Goal: Task Accomplishment & Management: Complete application form

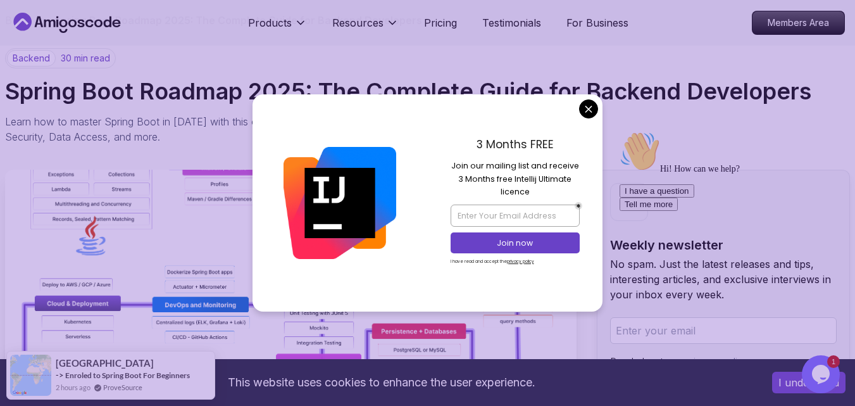
scroll to position [253, 0]
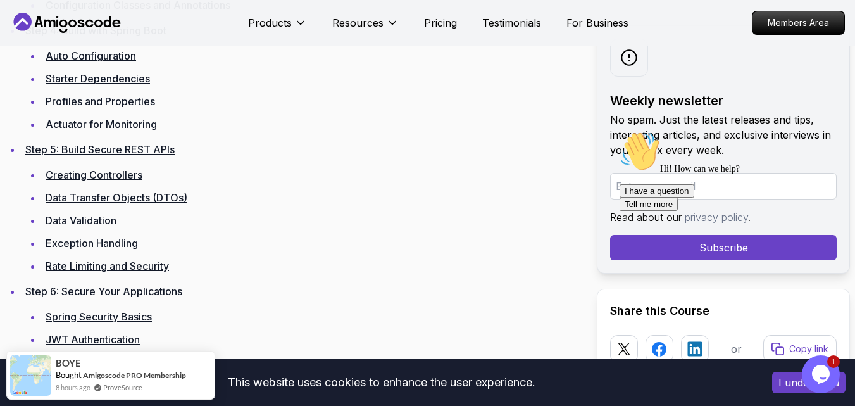
scroll to position [2404, 0]
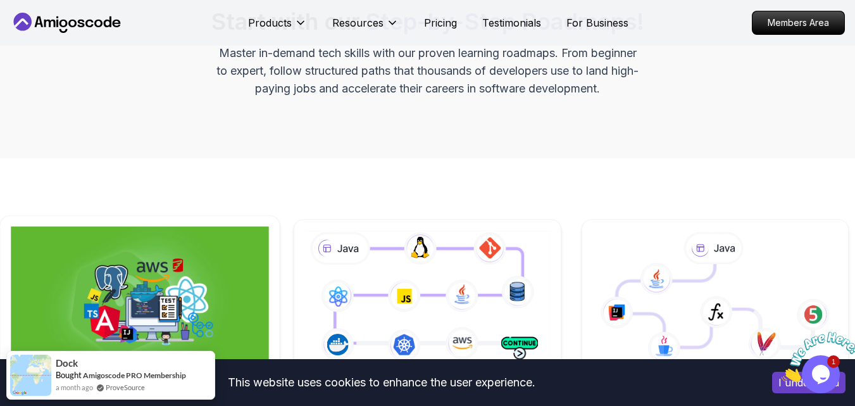
scroll to position [316, 0]
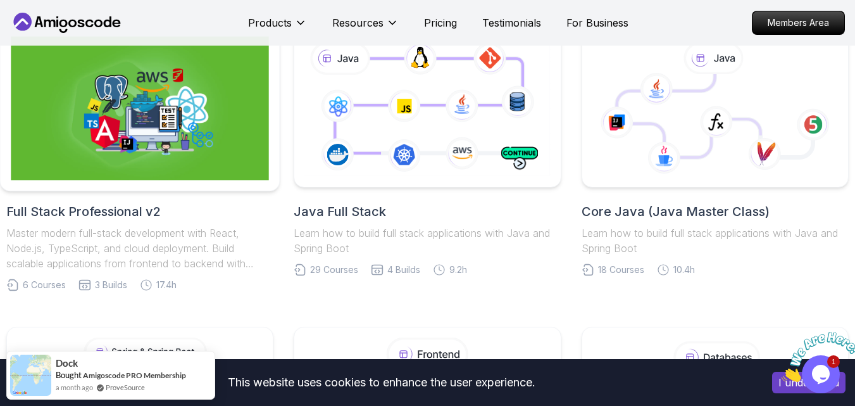
click at [152, 157] on img at bounding box center [140, 109] width 258 height 144
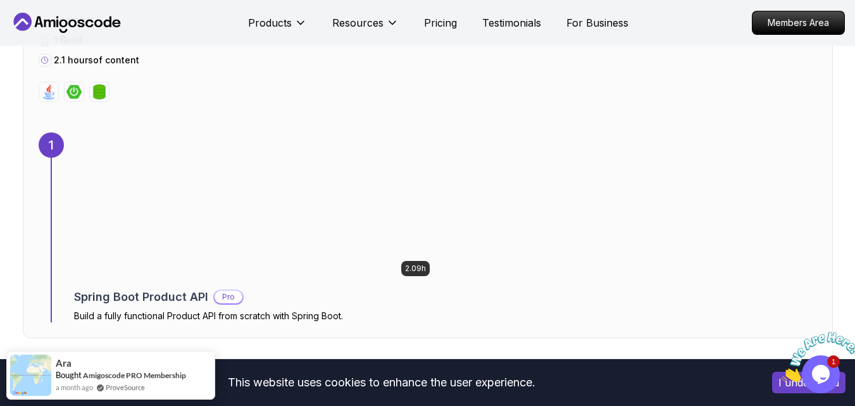
scroll to position [886, 0]
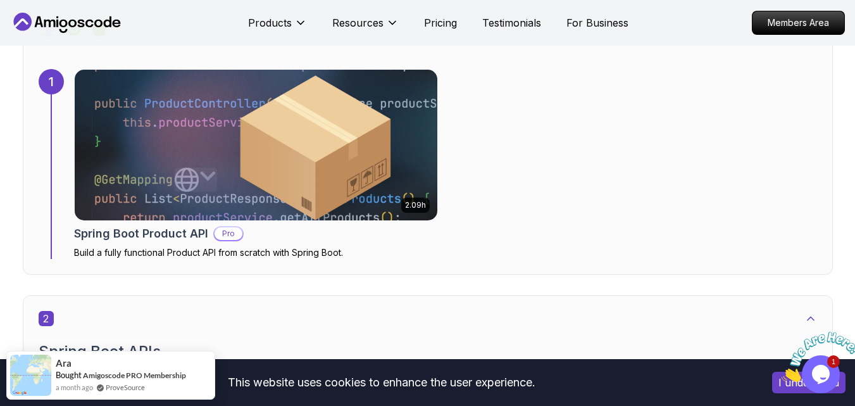
click at [266, 182] on img at bounding box center [255, 145] width 381 height 158
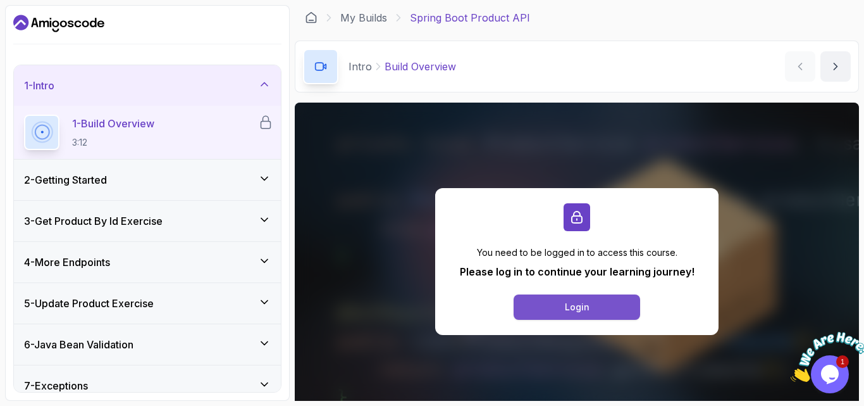
click at [562, 304] on button "Login" at bounding box center [577, 306] width 127 height 25
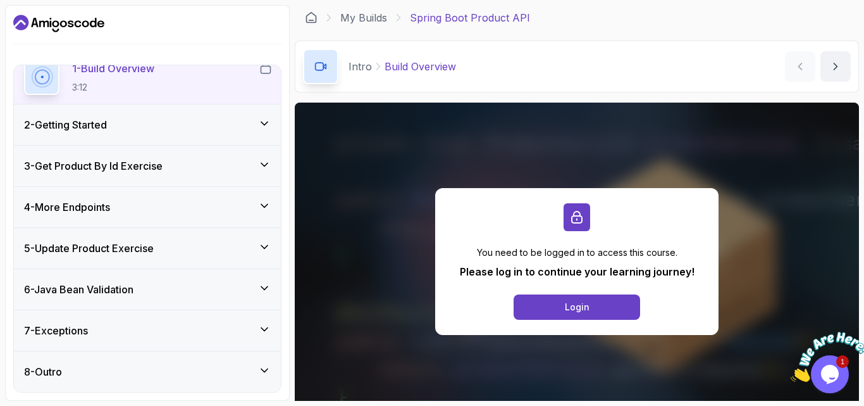
click at [256, 285] on div "6 - Java Bean Validation" at bounding box center [147, 289] width 247 height 15
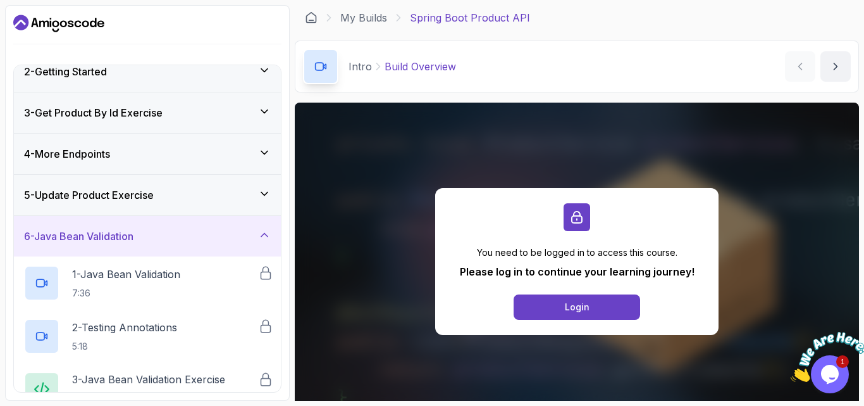
scroll to position [2, 0]
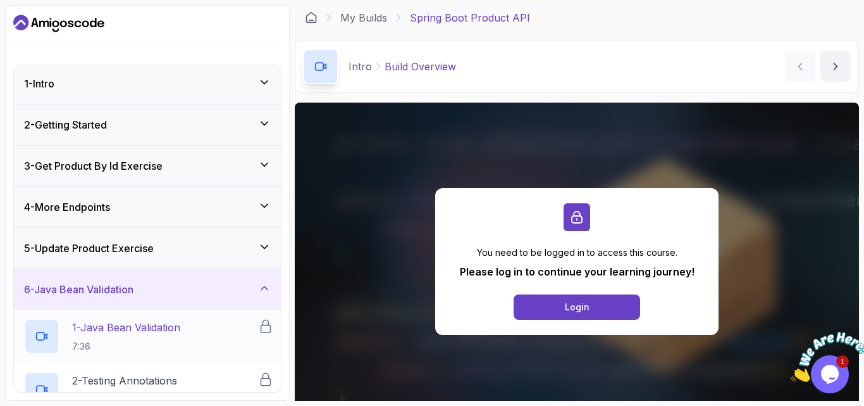
click at [180, 325] on p "1 - Java Bean Validation" at bounding box center [126, 327] width 108 height 15
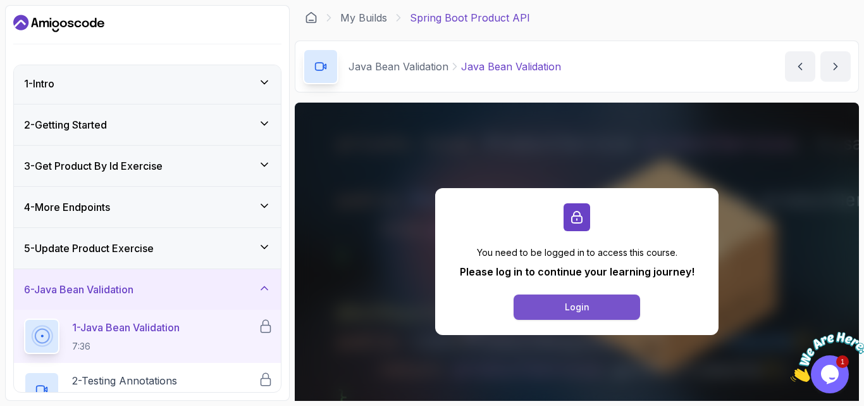
click at [564, 303] on button "Login" at bounding box center [577, 306] width 127 height 25
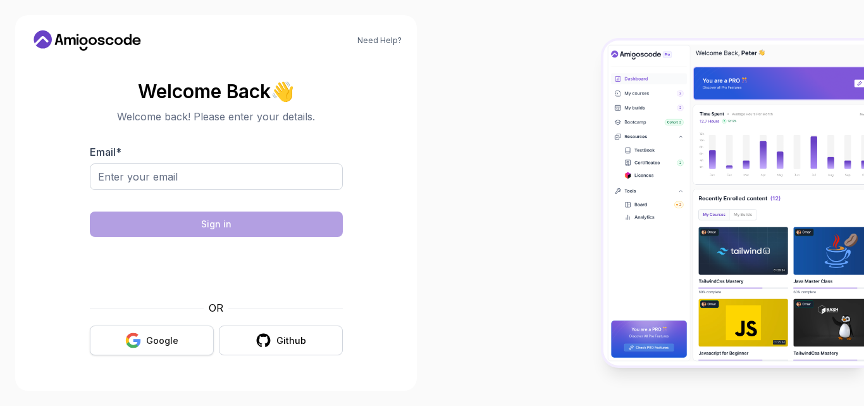
drag, startPoint x: 137, startPoint y: 337, endPoint x: 143, endPoint y: 333, distance: 7.1
click at [137, 337] on icon "button" at bounding box center [133, 340] width 16 height 16
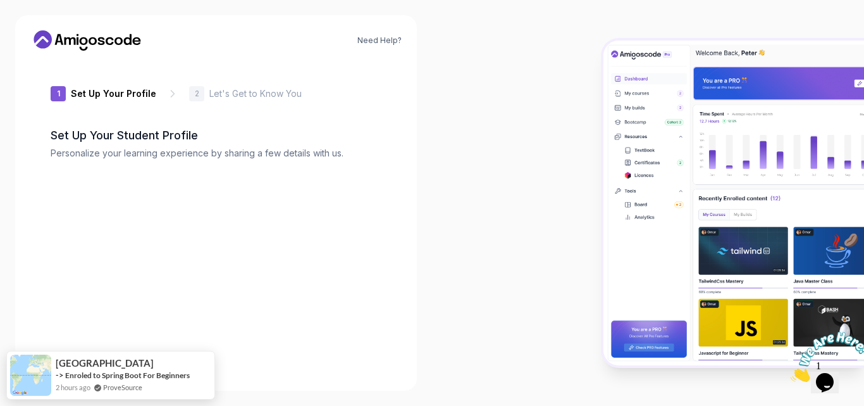
type input "sharpbadgere4772"
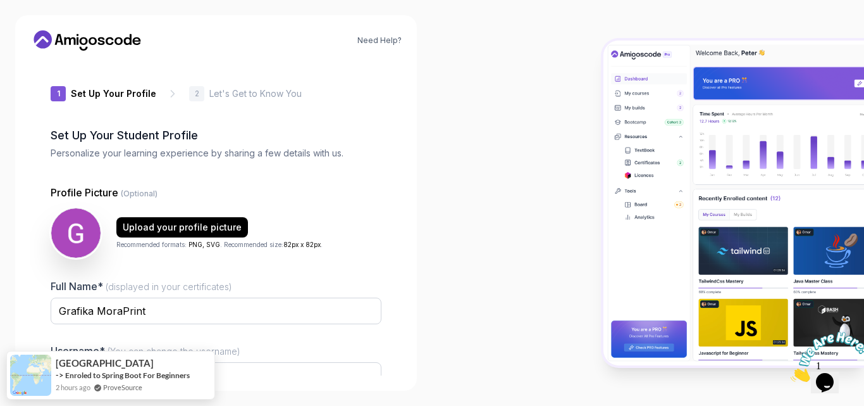
scroll to position [122, 0]
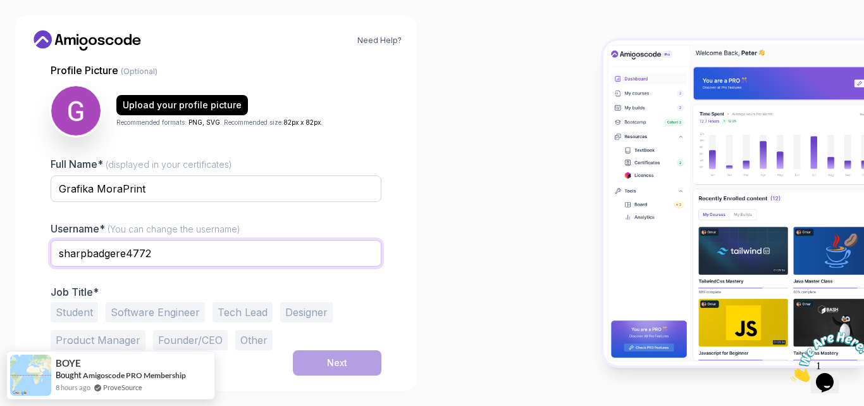
click at [168, 249] on input "sharpbadgere4772" at bounding box center [216, 253] width 331 height 27
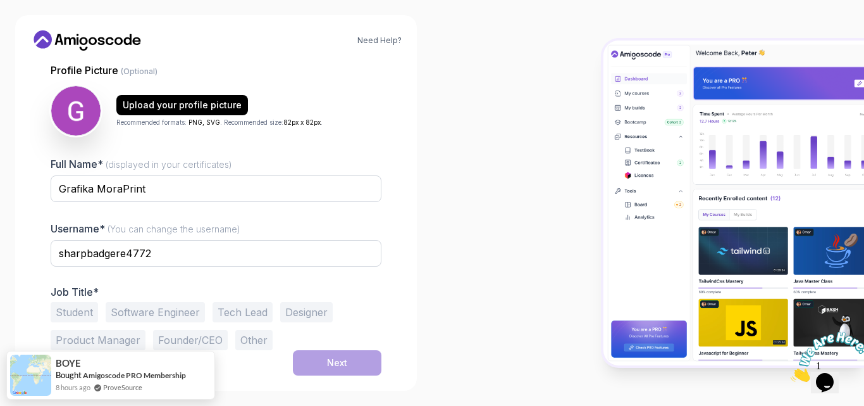
click at [219, 287] on p "Job Title*" at bounding box center [216, 291] width 331 height 13
click at [73, 311] on button "Student" at bounding box center [74, 312] width 47 height 20
click at [193, 337] on button "Founder/CEO" at bounding box center [190, 340] width 75 height 20
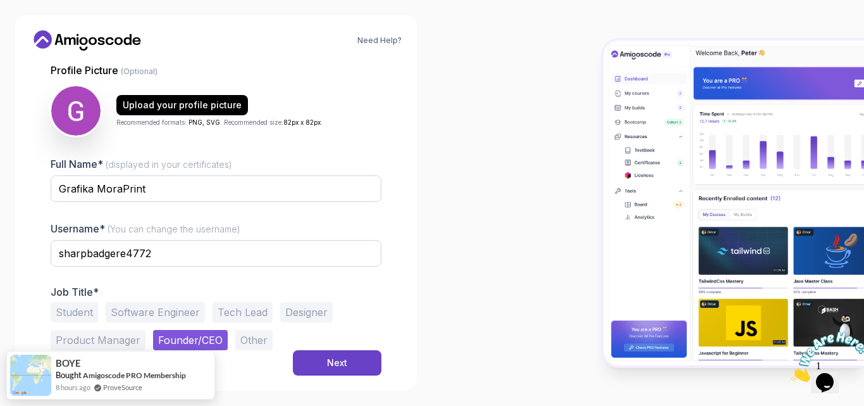
click at [200, 335] on button "Founder/CEO" at bounding box center [190, 340] width 75 height 20
click at [77, 302] on button "Student" at bounding box center [74, 312] width 47 height 20
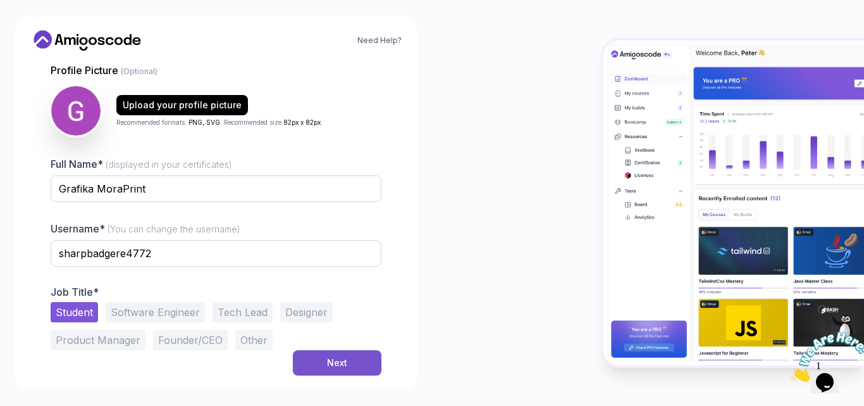
click at [332, 366] on div "Next" at bounding box center [337, 362] width 20 height 13
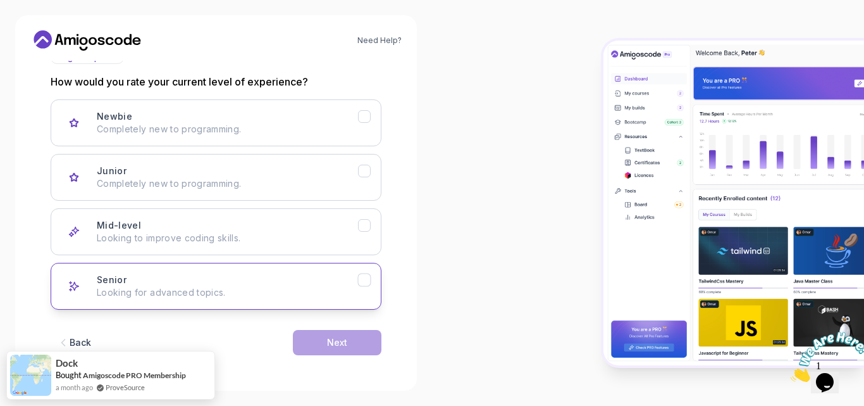
scroll to position [99, 0]
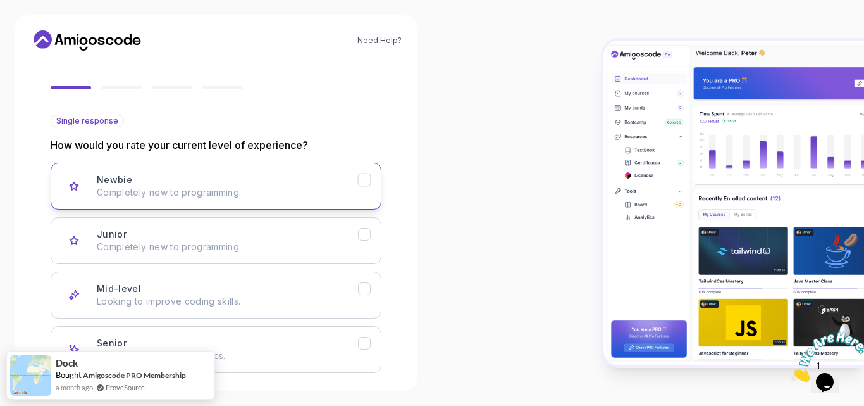
click at [262, 189] on p "Completely new to programming." at bounding box center [227, 192] width 261 height 13
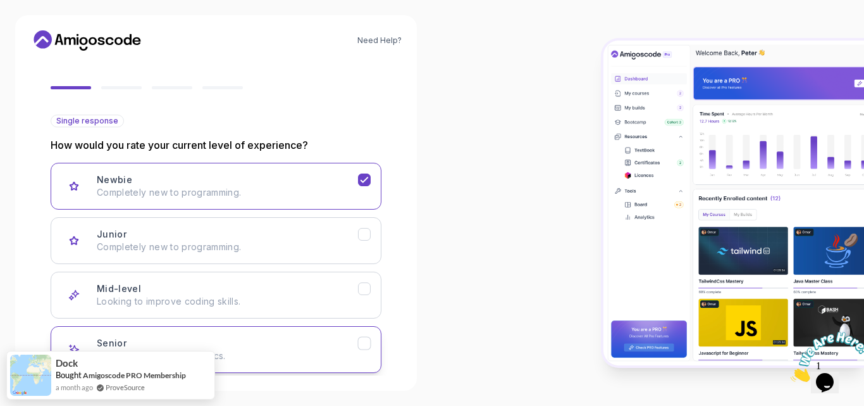
scroll to position [162, 0]
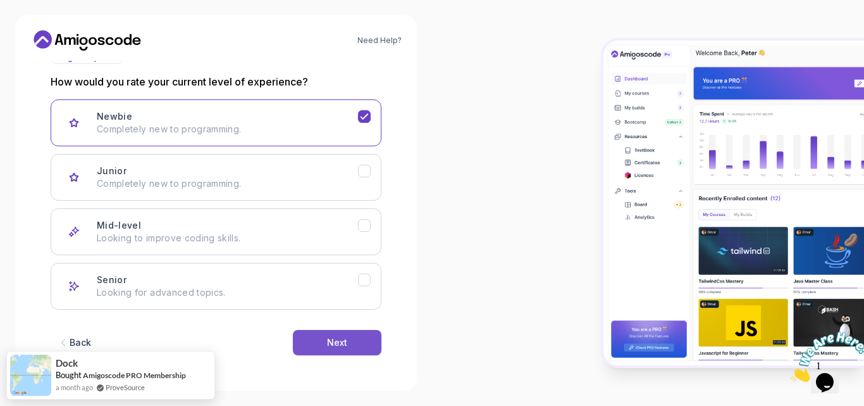
click at [342, 336] on button "Next" at bounding box center [337, 342] width 89 height 25
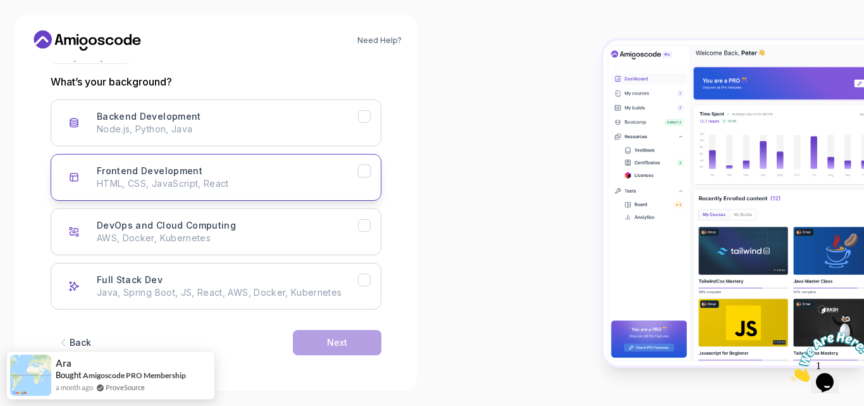
click at [156, 180] on p "HTML, CSS, JavaScript, React" at bounding box center [227, 183] width 261 height 13
click at [156, 179] on p "HTML, CSS, JavaScript, React" at bounding box center [227, 183] width 261 height 13
click at [319, 170] on div "Frontend Development HTML, CSS, JavaScript, React" at bounding box center [227, 177] width 261 height 25
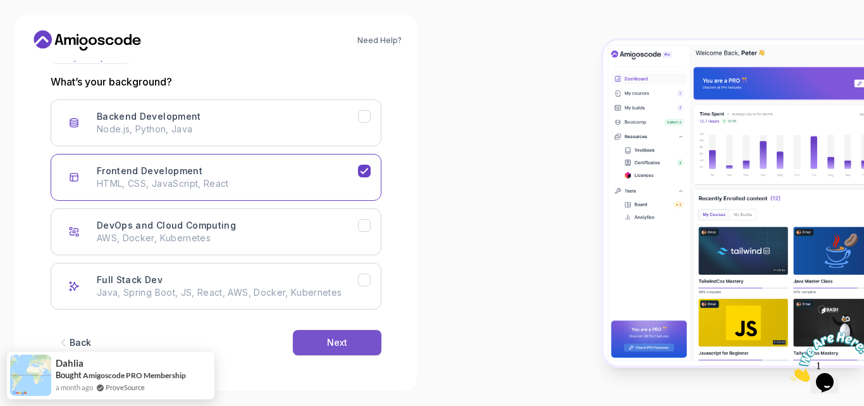
click at [351, 345] on button "Next" at bounding box center [337, 342] width 89 height 25
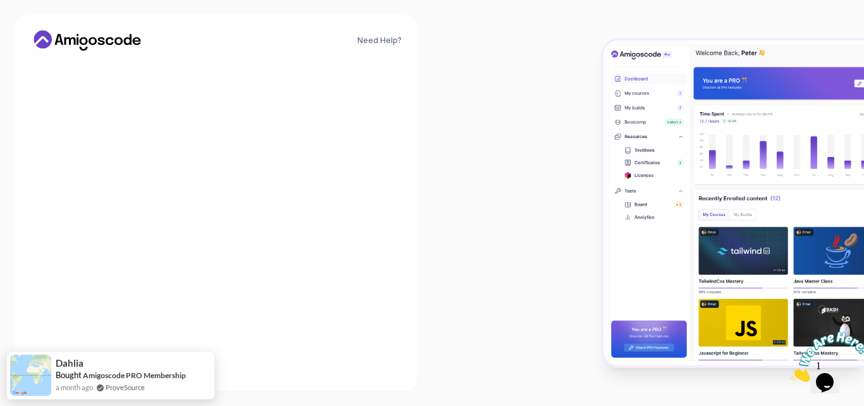
scroll to position [147, 0]
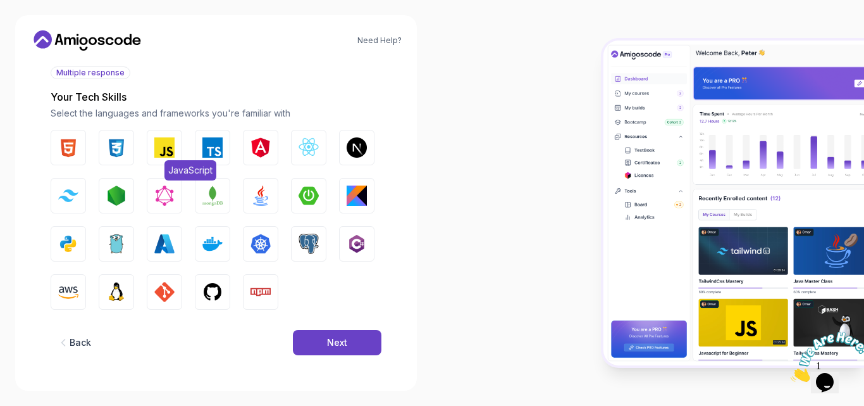
click at [172, 152] on img "button" at bounding box center [164, 147] width 20 height 20
click at [323, 345] on button "Next" at bounding box center [337, 342] width 89 height 25
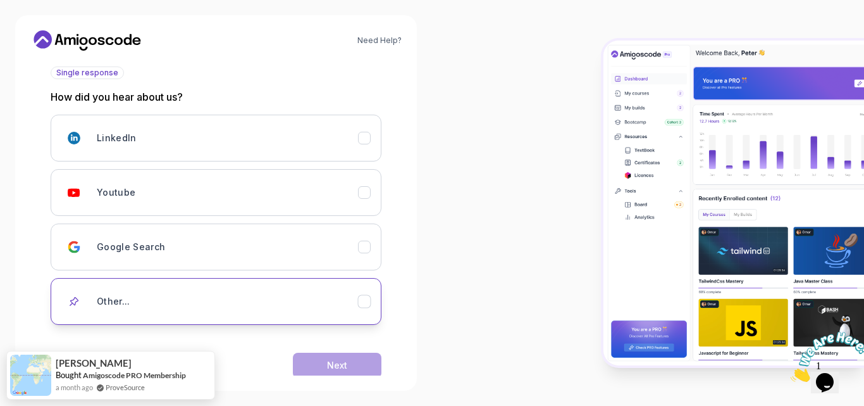
click at [245, 298] on div "Other..." at bounding box center [227, 301] width 261 height 25
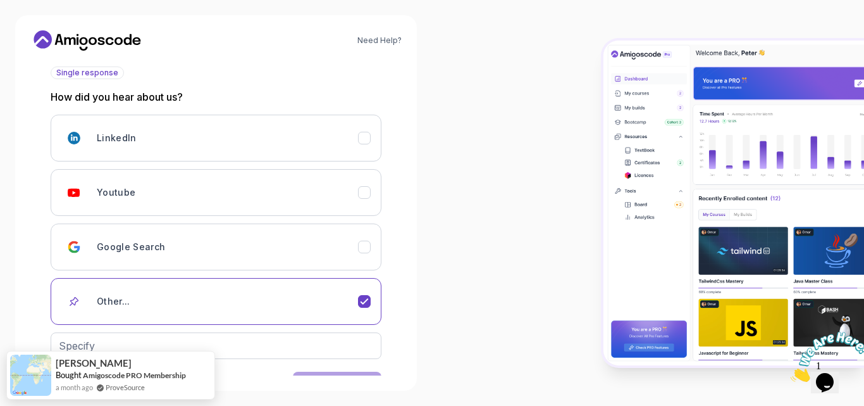
scroll to position [189, 0]
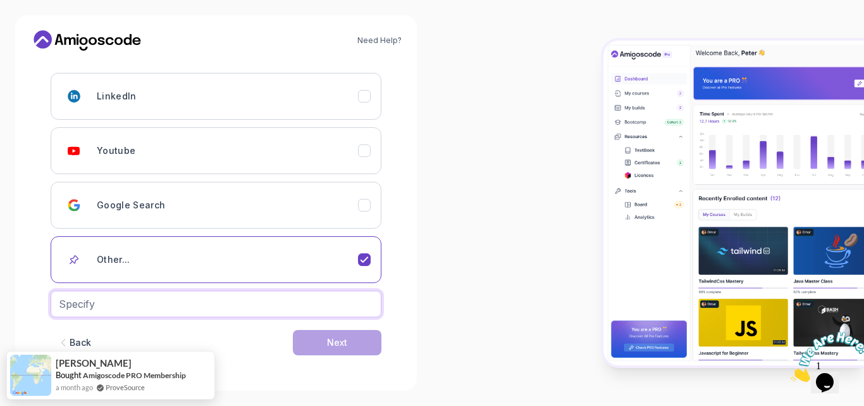
click at [235, 303] on input "text" at bounding box center [216, 303] width 331 height 27
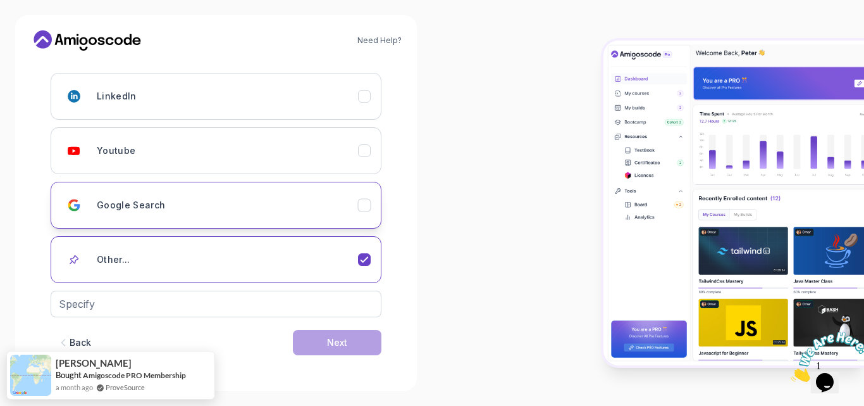
click at [257, 199] on div "Google Search" at bounding box center [227, 204] width 261 height 25
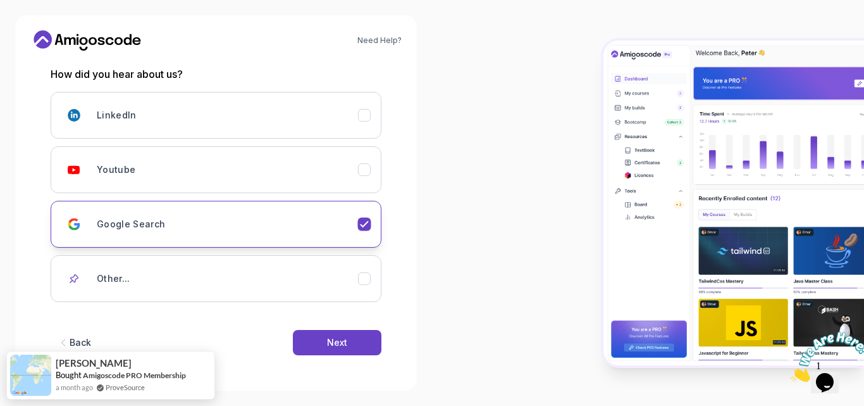
scroll to position [170, 0]
click at [314, 340] on button "Next" at bounding box center [337, 342] width 89 height 25
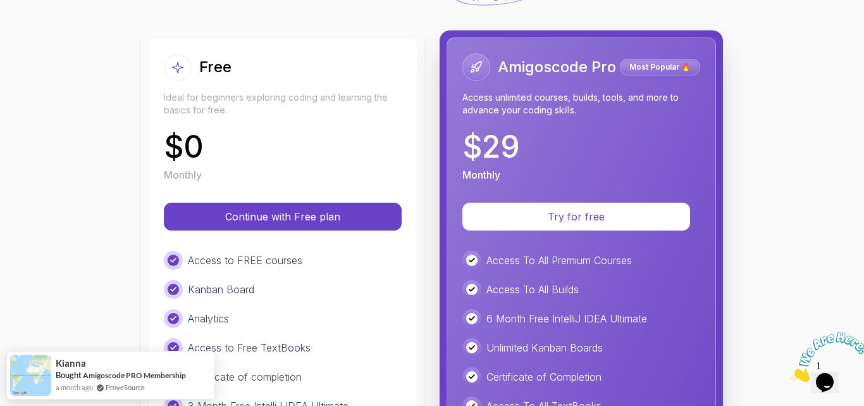
scroll to position [190, 0]
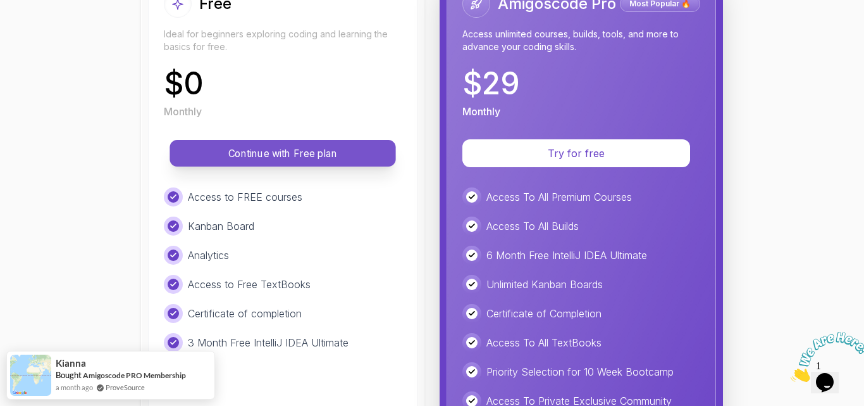
click at [290, 165] on button "Continue with Free plan" at bounding box center [283, 153] width 226 height 27
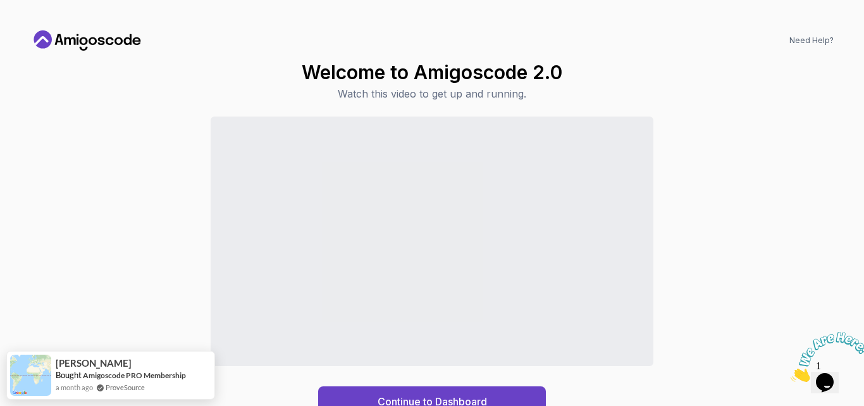
click at [736, 264] on div "Continue to Dashboard" at bounding box center [432, 266] width 804 height 300
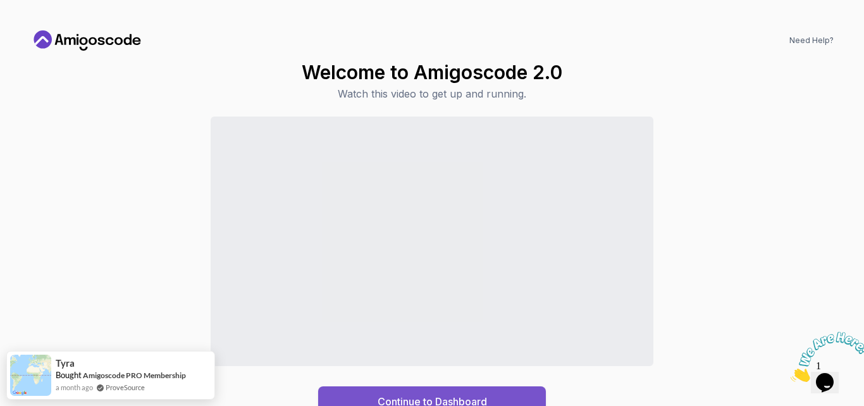
click at [484, 395] on div "Continue to Dashboard" at bounding box center [432, 401] width 109 height 15
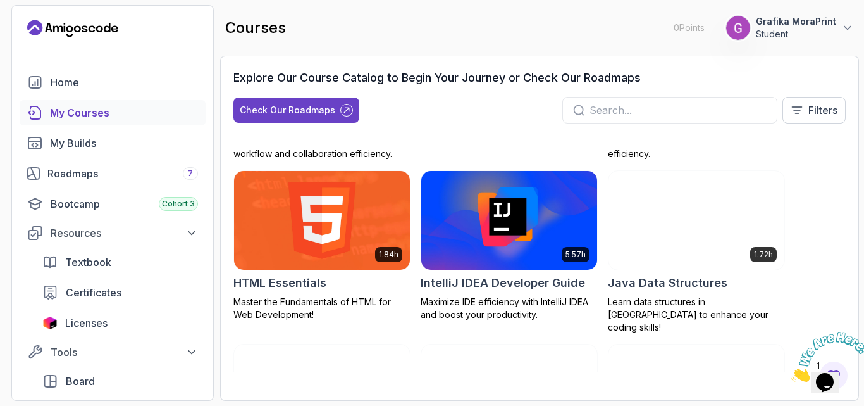
scroll to position [759, 0]
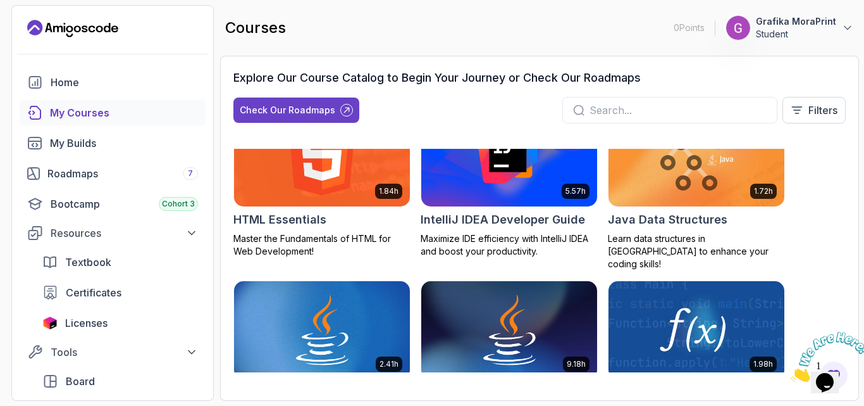
click at [829, 364] on img at bounding box center [830, 357] width 78 height 50
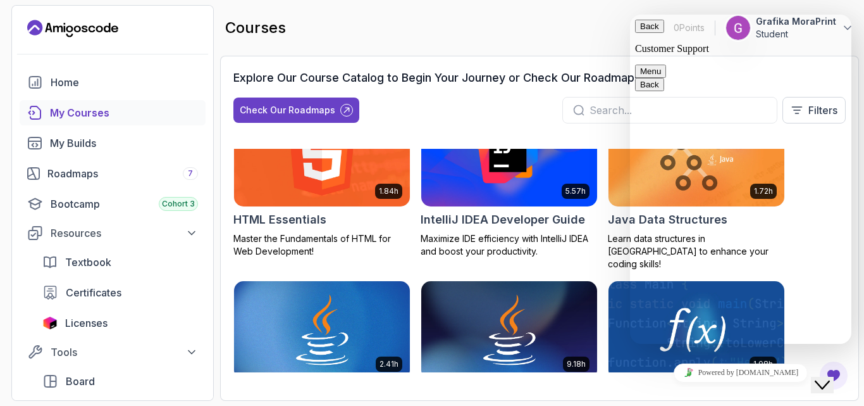
click at [666, 65] on button "Menu" at bounding box center [650, 71] width 31 height 13
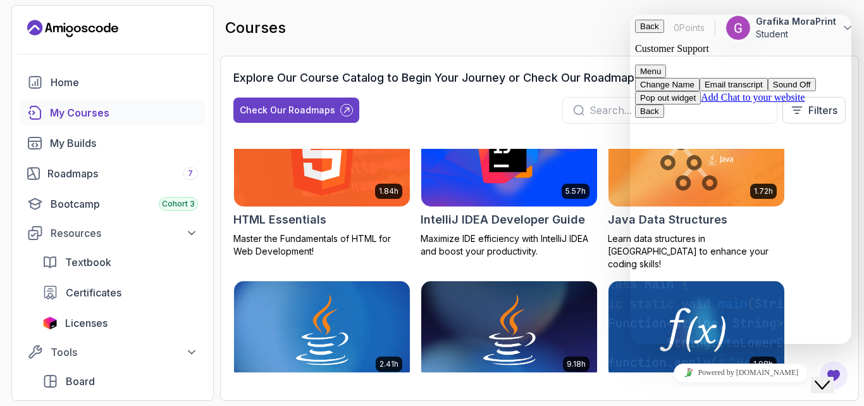
click at [645, 28] on button "Back" at bounding box center [649, 26] width 29 height 13
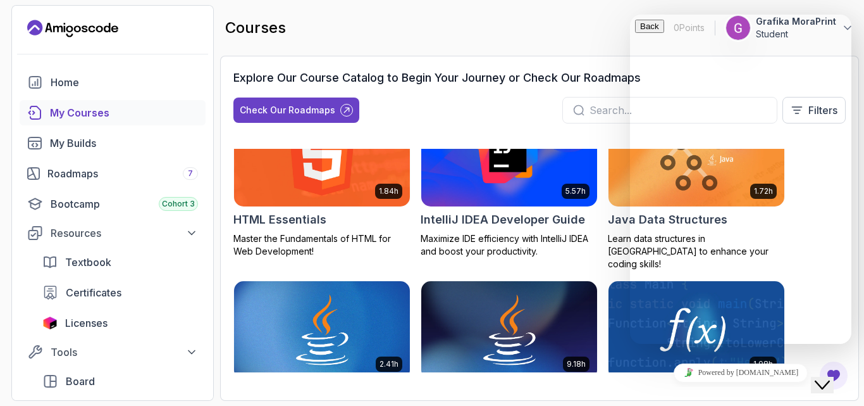
click at [612, 28] on div "courses 0 Points 1 Grafika MoraPrint Student" at bounding box center [539, 28] width 639 height 46
click at [596, 40] on div "courses 0 Points 1 Grafika MoraPrint Student" at bounding box center [539, 28] width 639 height 46
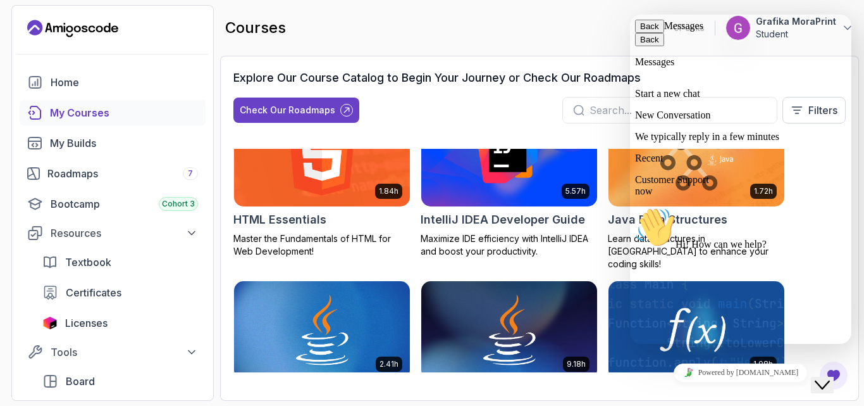
click at [645, 27] on button "Back" at bounding box center [649, 26] width 29 height 13
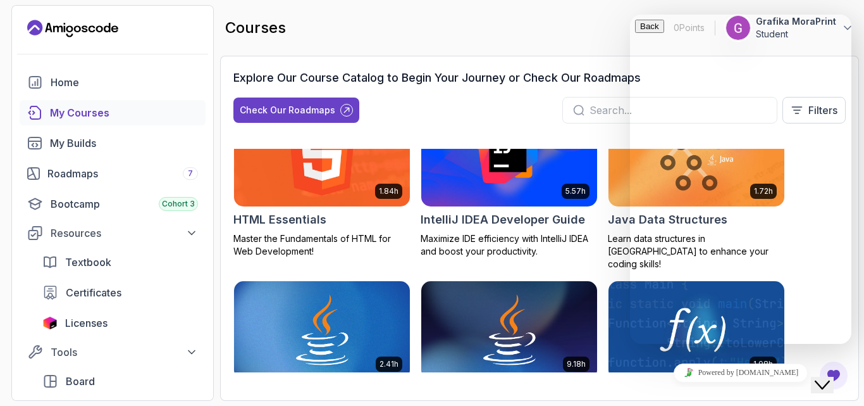
click at [585, 18] on div "courses 0 Points 1 Grafika MoraPrint Student" at bounding box center [539, 28] width 639 height 46
drag, startPoint x: 819, startPoint y: 366, endPoint x: 845, endPoint y: 394, distance: 38.1
click at [819, 376] on button "Close Chat This icon closes the chat window." at bounding box center [822, 384] width 23 height 16
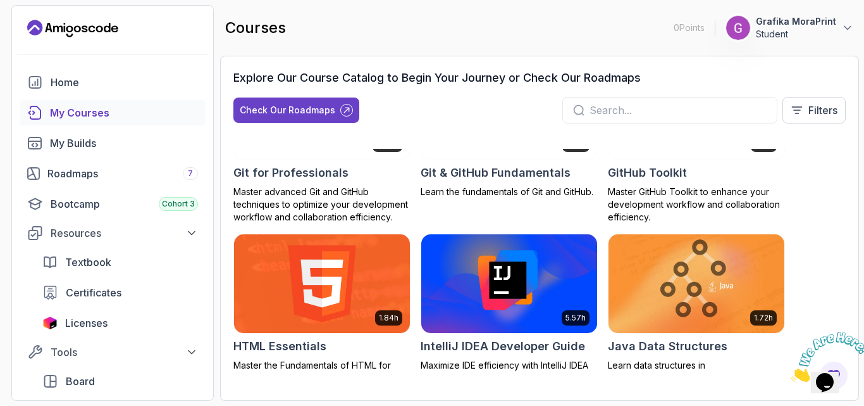
scroll to position [380, 0]
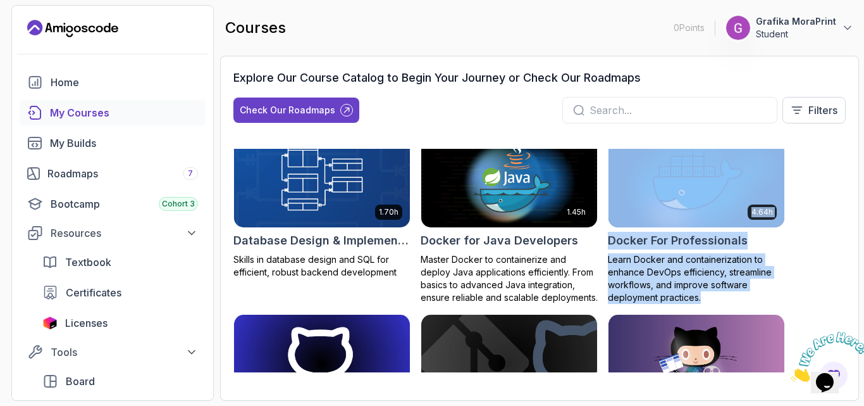
drag, startPoint x: 864, startPoint y: 304, endPoint x: 854, endPoint y: 127, distance: 176.8
click at [855, 128] on section "0 Points 1 Grafika MoraPrint Student Home My Courses My Builds Roadmaps 7 Bootc…" at bounding box center [432, 203] width 864 height 406
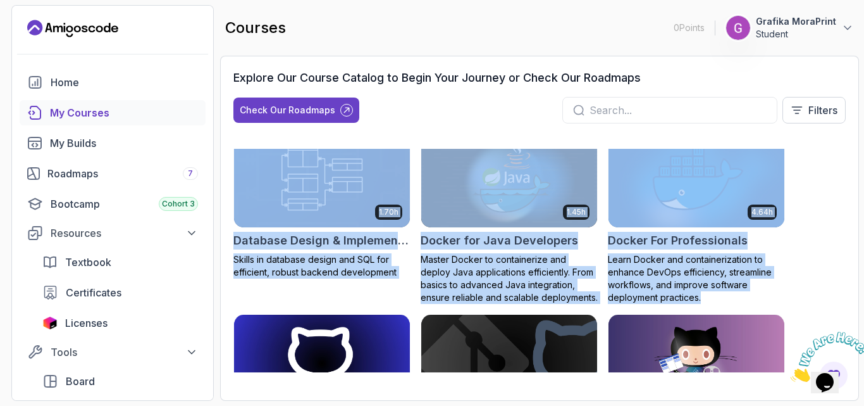
click at [826, 220] on div "8.31h Advanced Databases Advanced database management with SQL, integrity, and …" at bounding box center [539, 260] width 612 height 223
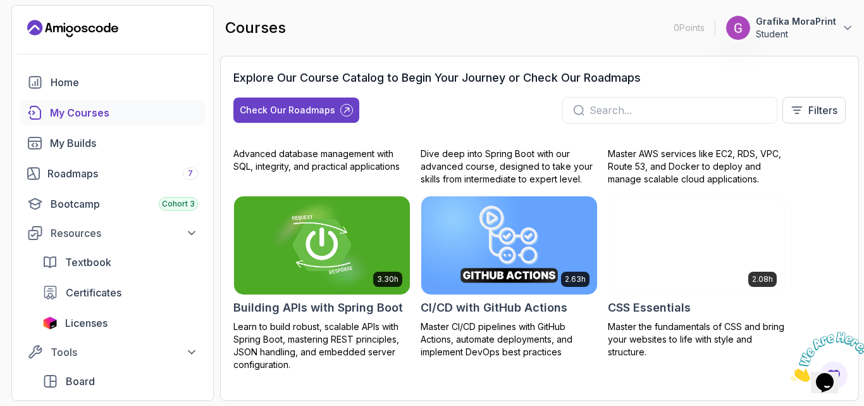
scroll to position [0, 0]
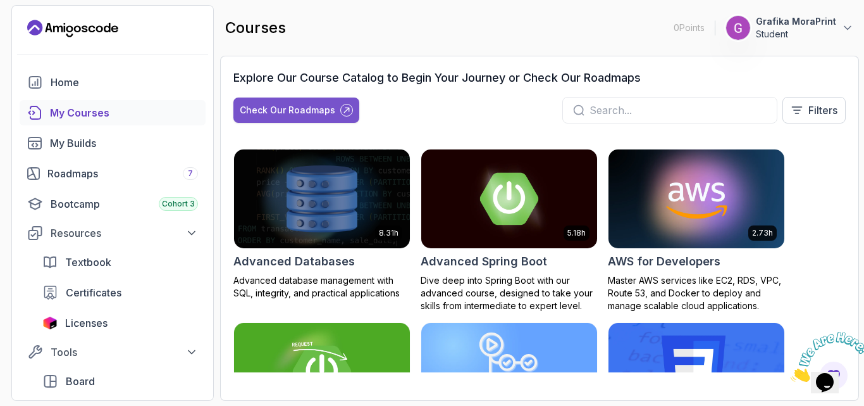
click at [300, 109] on div "Check Our Roadmaps" at bounding box center [288, 110] width 96 height 13
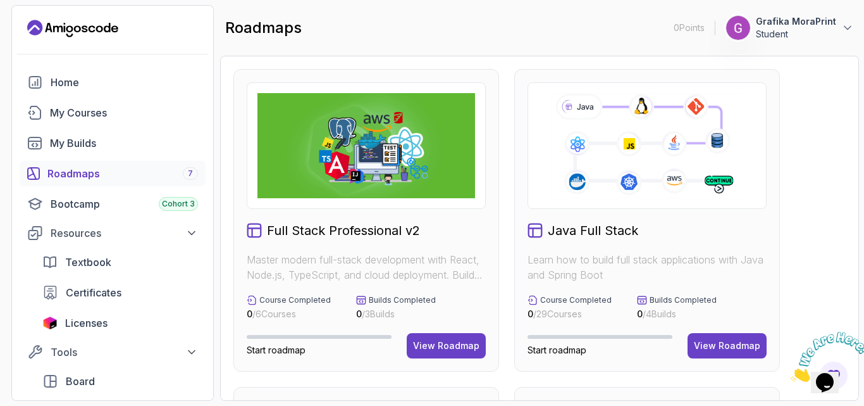
scroll to position [63, 0]
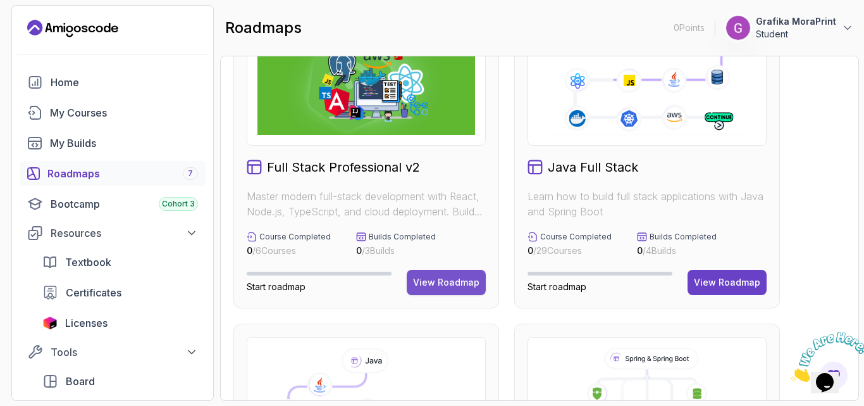
click at [438, 282] on div "View Roadmap" at bounding box center [446, 282] width 66 height 13
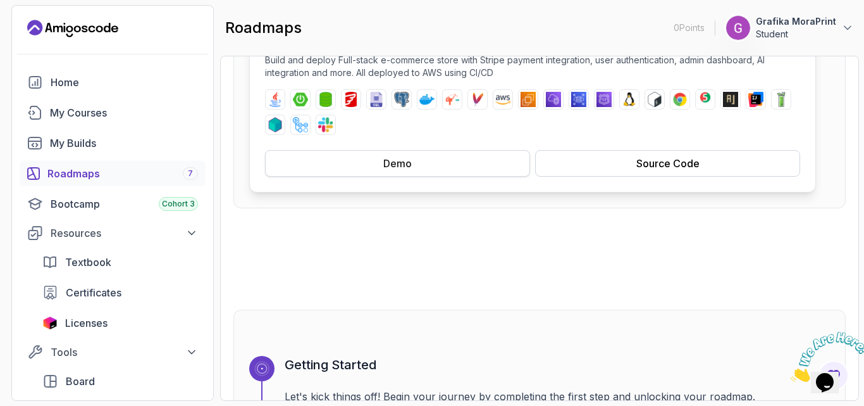
scroll to position [190, 0]
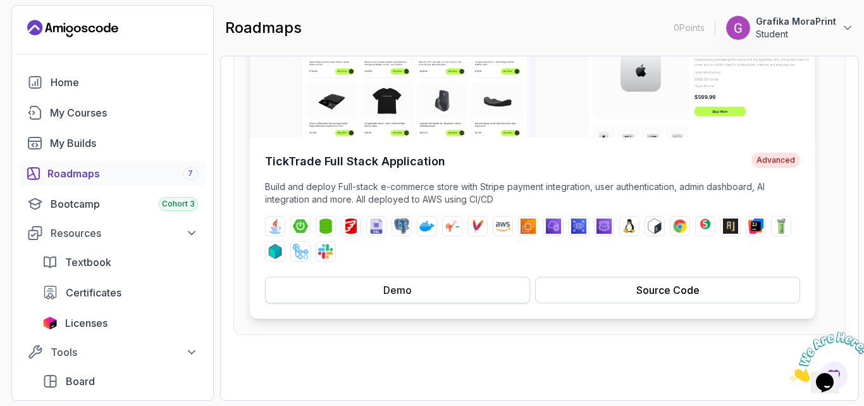
click at [411, 290] on div "Demo" at bounding box center [397, 289] width 28 height 15
click at [768, 153] on span "Advanced" at bounding box center [776, 159] width 49 height 15
click at [769, 155] on span "Advanced" at bounding box center [776, 159] width 49 height 15
click at [712, 116] on img at bounding box center [533, 76] width 566 height 121
click at [690, 285] on div "Source Code" at bounding box center [668, 289] width 63 height 15
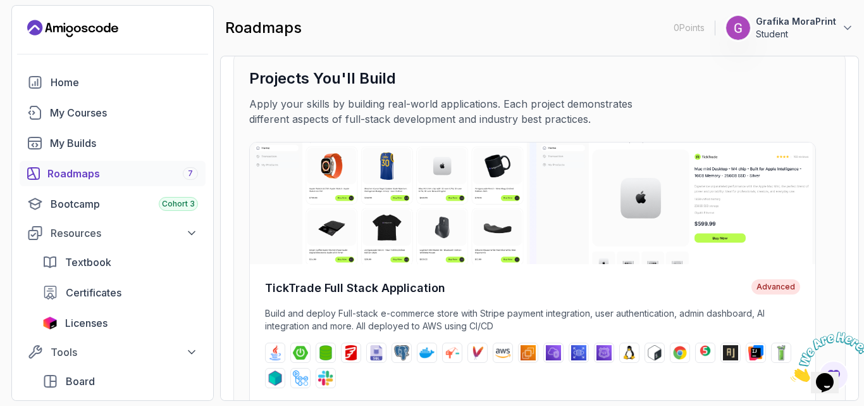
scroll to position [0, 0]
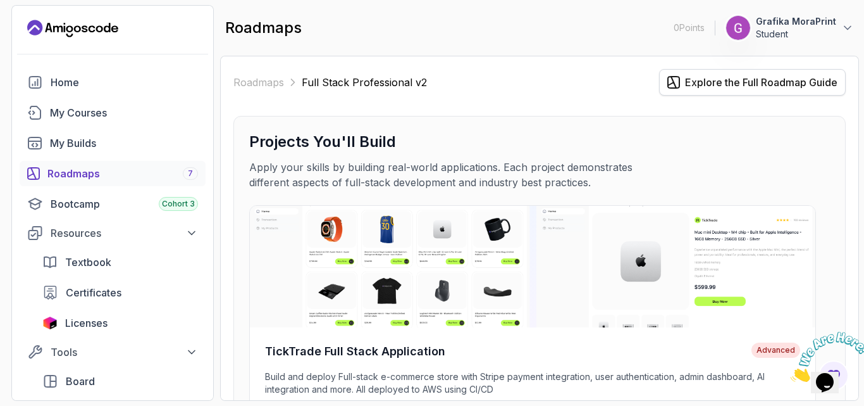
click at [750, 83] on div "Explore the Full Roadmap Guide" at bounding box center [761, 82] width 152 height 15
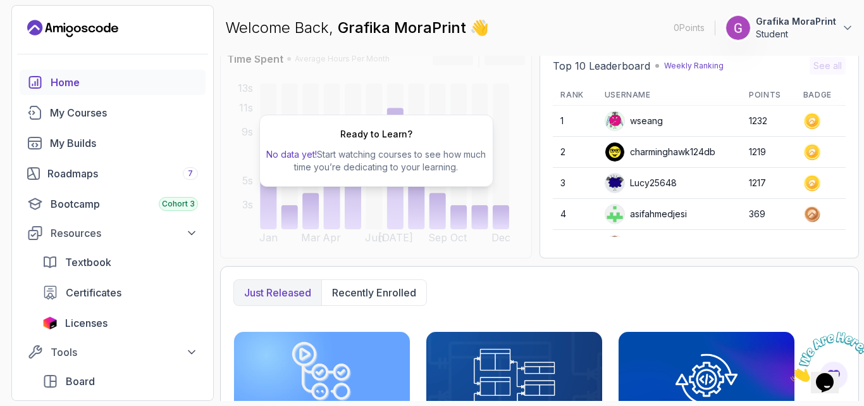
scroll to position [63, 0]
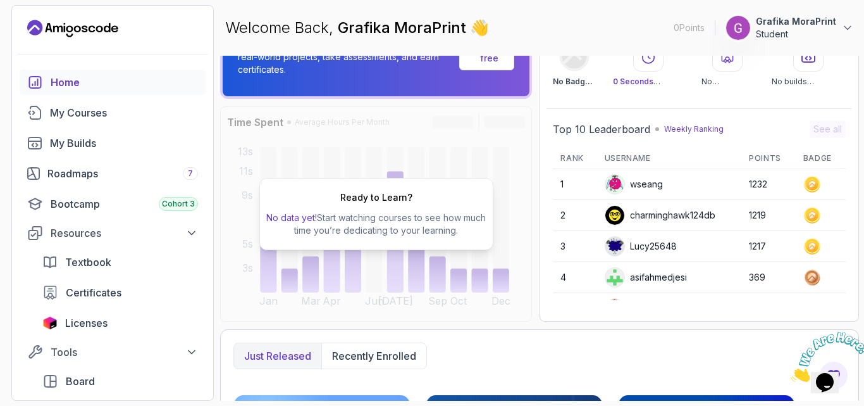
click at [428, 190] on div "Ready to Learn? No data yet! Start watching courses to see how much time you’re…" at bounding box center [376, 214] width 234 height 72
click at [397, 199] on h2 "Ready to Learn?" at bounding box center [376, 197] width 72 height 13
click at [384, 181] on div "Ready to Learn? No data yet! Start watching courses to see how much time you’re…" at bounding box center [376, 214] width 234 height 72
drag, startPoint x: 372, startPoint y: 199, endPoint x: 320, endPoint y: 213, distance: 53.7
click at [367, 202] on h2 "Ready to Learn?" at bounding box center [376, 197] width 72 height 13
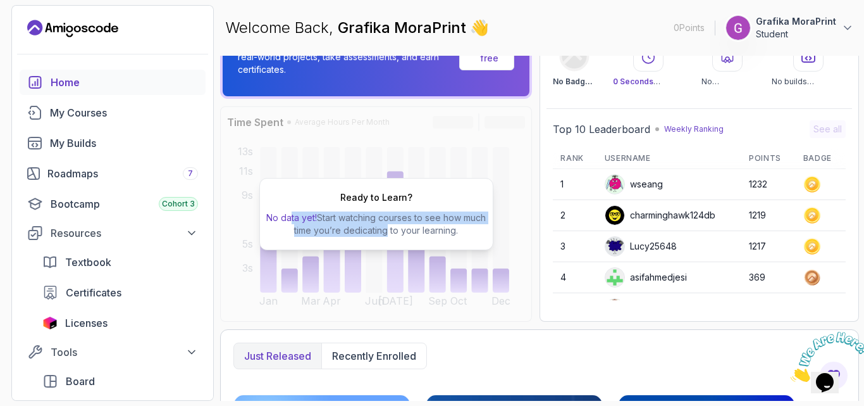
drag, startPoint x: 301, startPoint y: 218, endPoint x: 397, endPoint y: 226, distance: 96.5
click at [397, 226] on p "No data yet! Start watching courses to see how much time you’re dedicating to y…" at bounding box center [376, 223] width 223 height 25
click at [362, 237] on div "Ready to Learn? No data yet! Start watching courses to see how much time you’re…" at bounding box center [376, 214] width 234 height 72
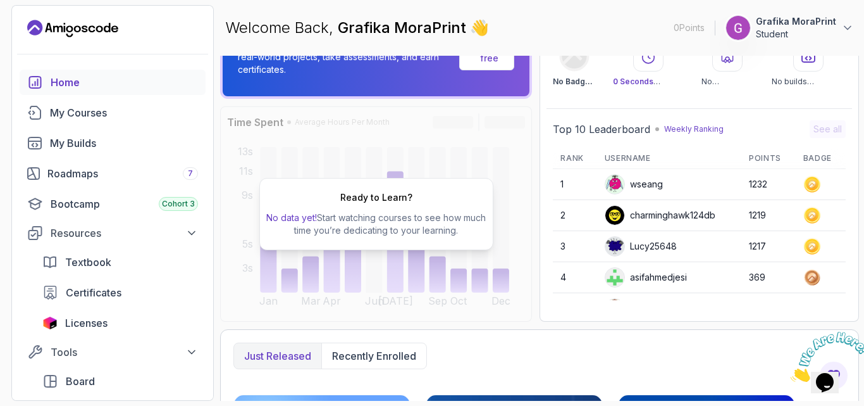
drag, startPoint x: 344, startPoint y: 225, endPoint x: 354, endPoint y: 225, distance: 9.5
click at [346, 225] on p "No data yet! Start watching courses to see how much time you’re dedicating to y…" at bounding box center [376, 223] width 223 height 25
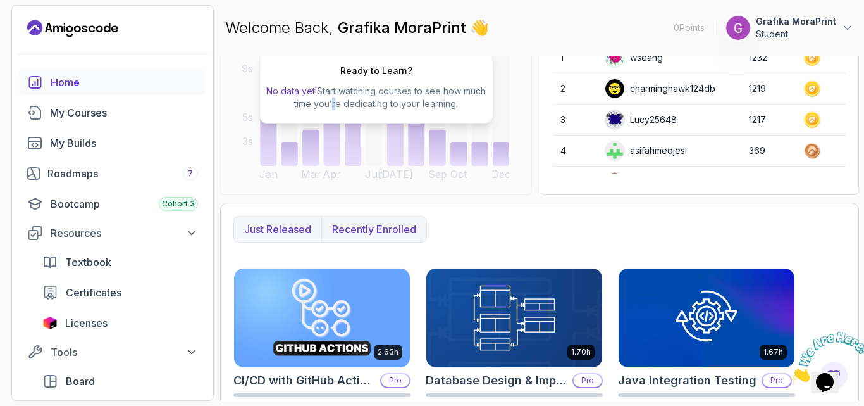
scroll to position [316, 0]
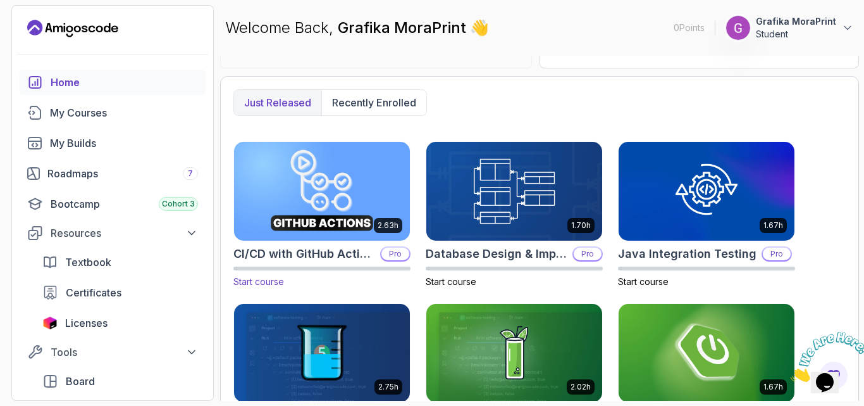
click at [390, 233] on img at bounding box center [322, 190] width 185 height 103
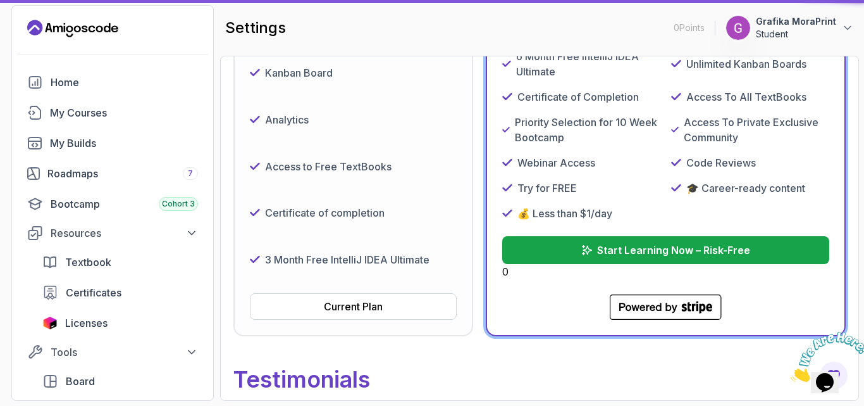
scroll to position [75, 0]
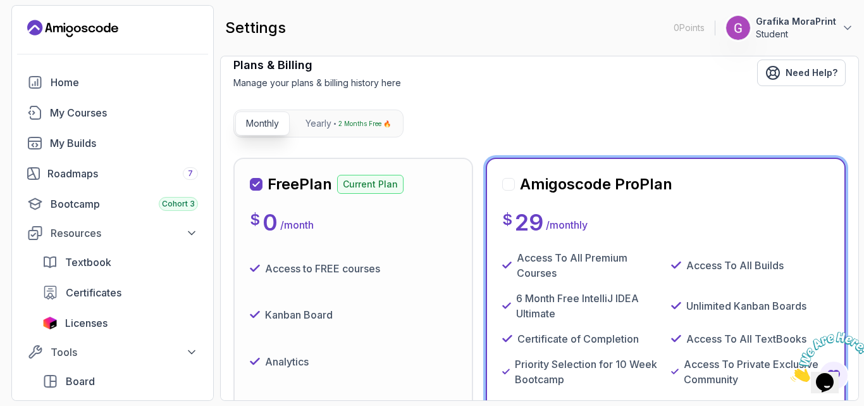
click at [356, 353] on div "Free Plan Current Plan $ 0 / month Access to FREE courses Kanban Board Analytic…" at bounding box center [353, 367] width 207 height 387
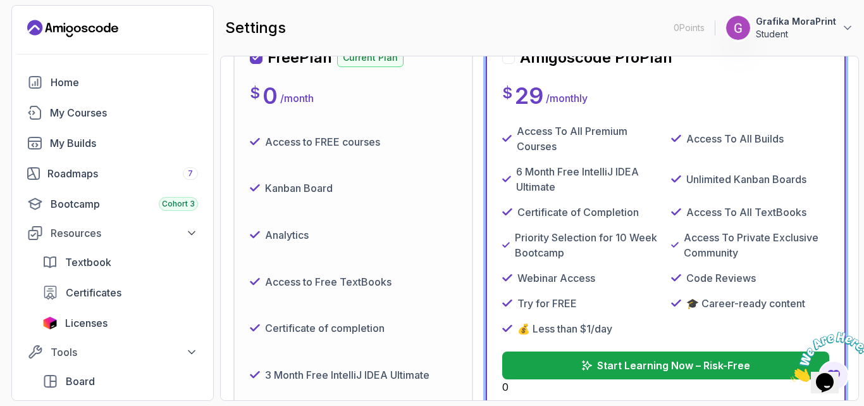
scroll to position [391, 0]
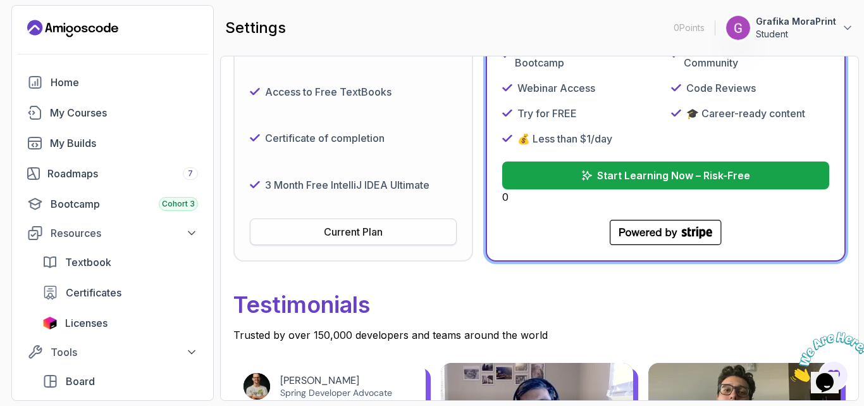
click at [359, 231] on div "Current Plan" at bounding box center [353, 231] width 59 height 15
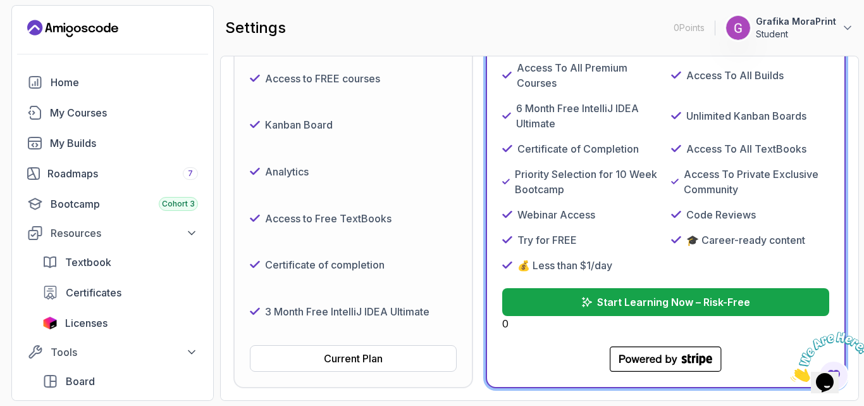
scroll to position [75, 0]
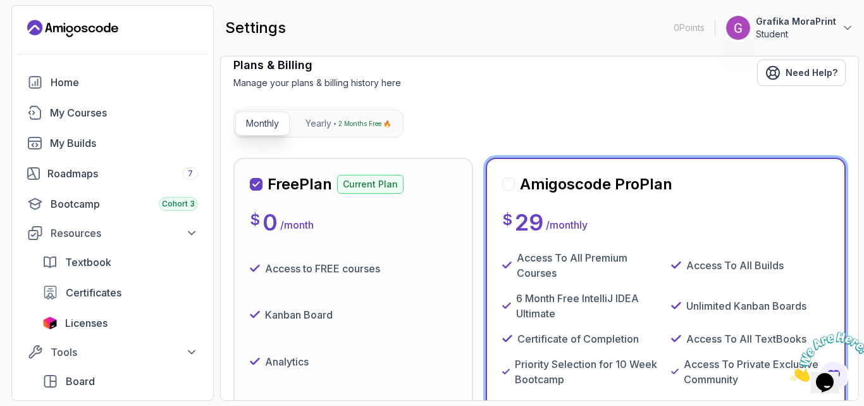
click at [318, 190] on h2 "Free Plan" at bounding box center [300, 184] width 65 height 20
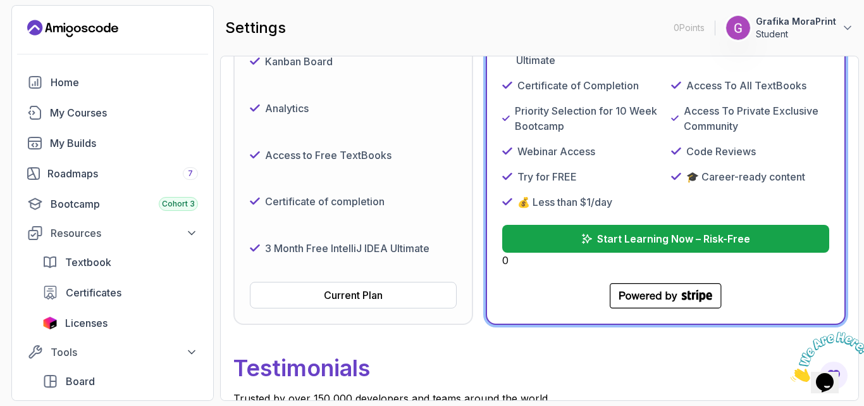
scroll to position [518, 0]
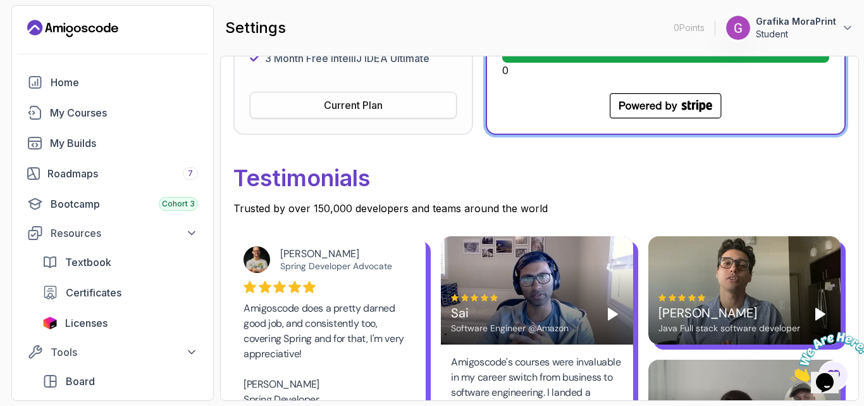
click at [337, 94] on button "Current Plan" at bounding box center [353, 105] width 207 height 27
click at [330, 97] on div "Current Plan" at bounding box center [353, 104] width 59 height 15
drag, startPoint x: 330, startPoint y: 97, endPoint x: 317, endPoint y: 106, distance: 16.0
click at [329, 99] on div "Current Plan" at bounding box center [353, 104] width 59 height 15
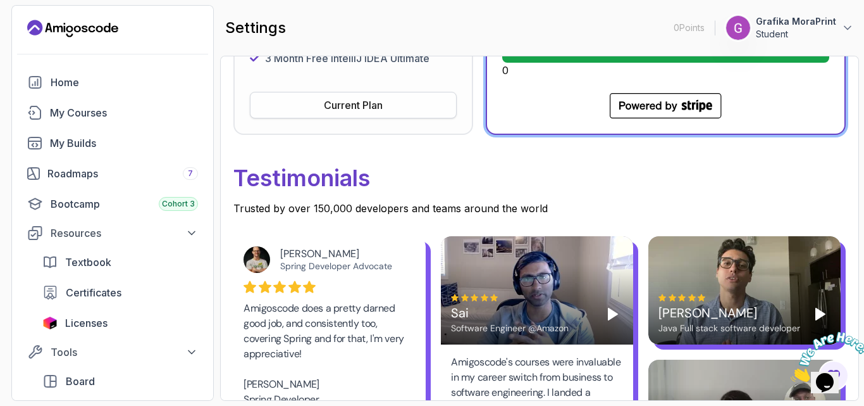
click at [317, 106] on button "Current Plan" at bounding box center [353, 105] width 207 height 27
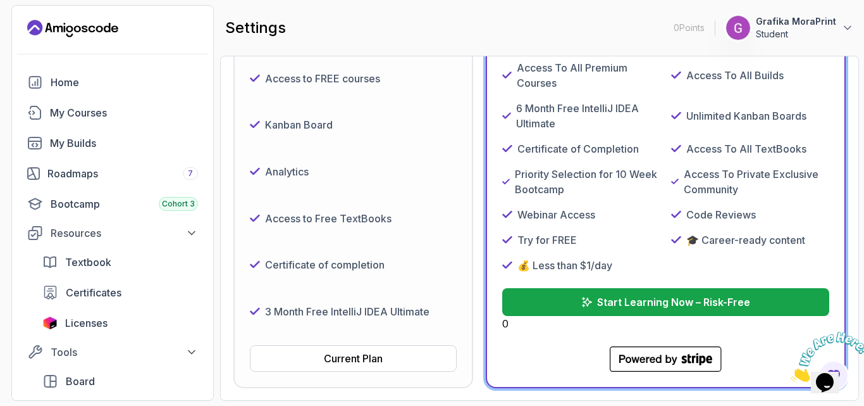
scroll to position [75, 0]
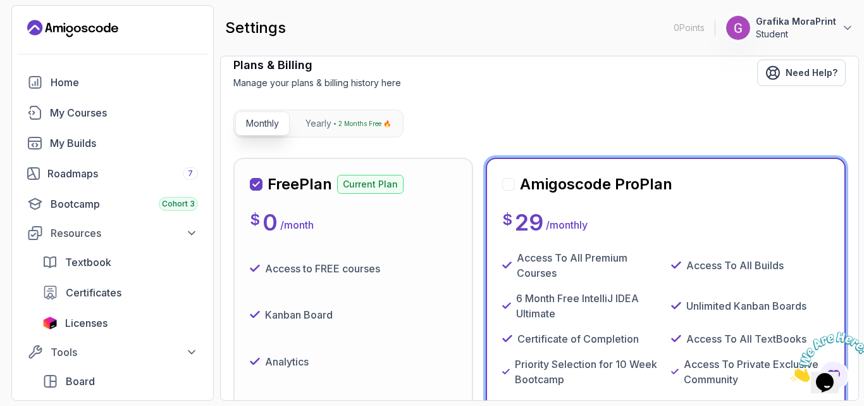
click at [259, 127] on p "Monthly" at bounding box center [262, 123] width 33 height 13
click at [311, 123] on p "Yearly" at bounding box center [319, 123] width 26 height 13
click at [254, 115] on button "Monthly" at bounding box center [262, 123] width 54 height 24
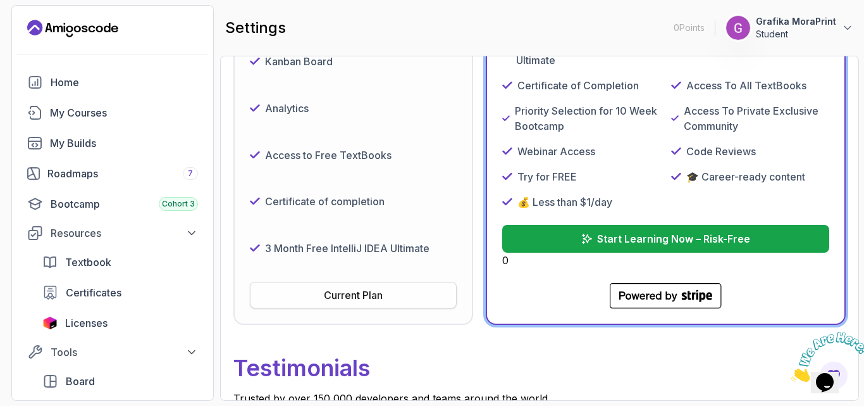
click at [336, 289] on div "Current Plan" at bounding box center [353, 294] width 59 height 15
click at [343, 290] on div "Current Plan" at bounding box center [353, 294] width 59 height 15
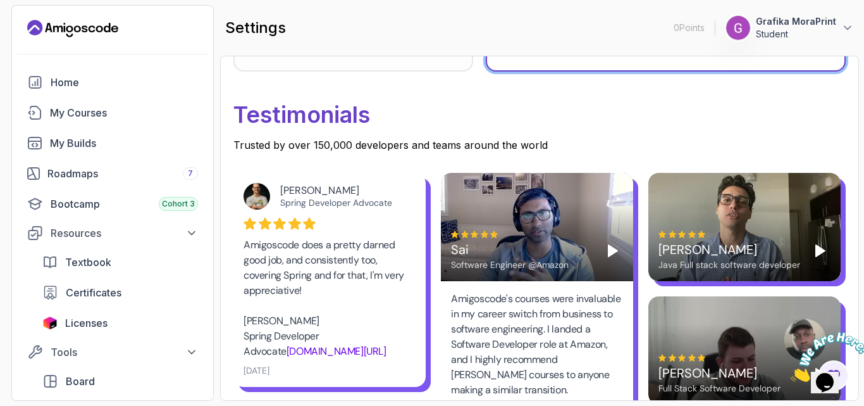
scroll to position [454, 0]
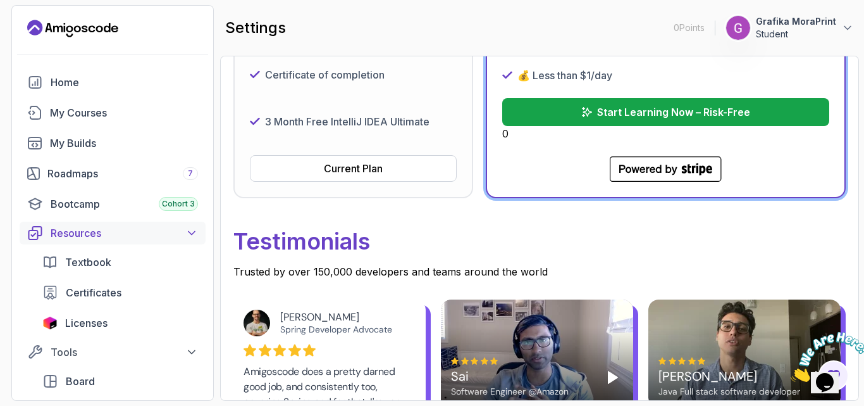
click at [185, 230] on icon at bounding box center [191, 233] width 13 height 13
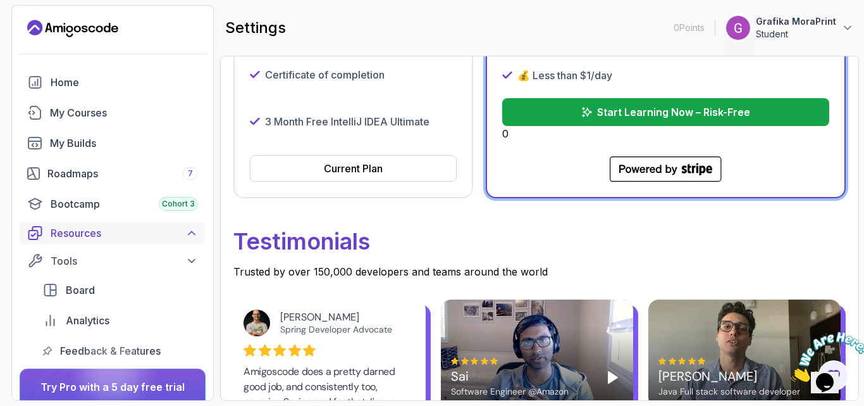
click at [187, 228] on icon at bounding box center [191, 233] width 13 height 13
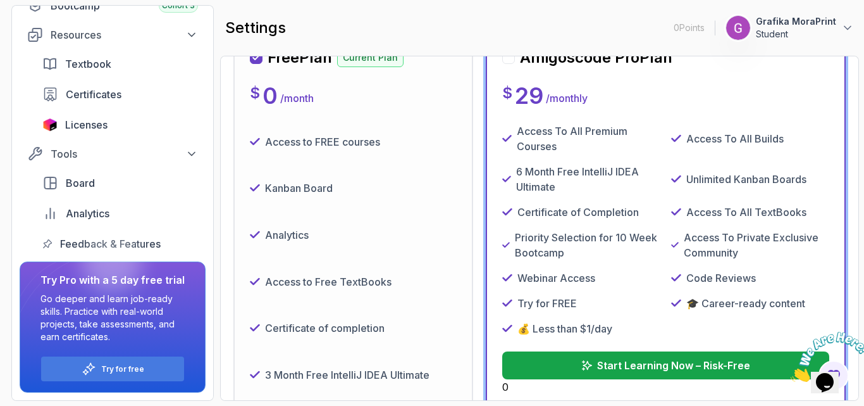
scroll to position [11, 0]
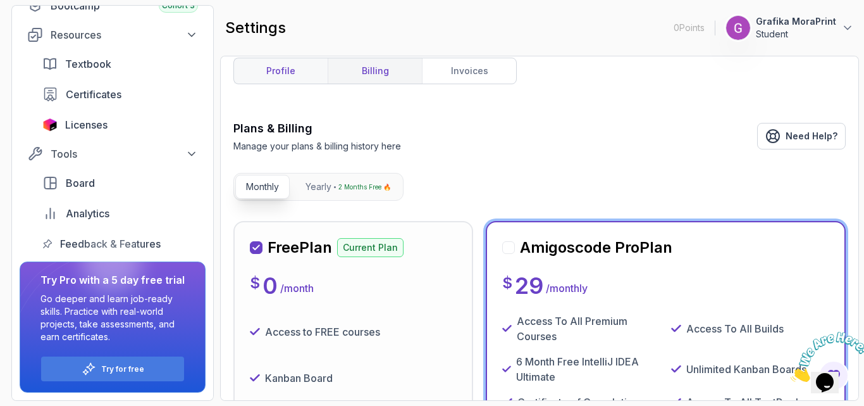
click at [297, 66] on link "profile" at bounding box center [281, 70] width 94 height 25
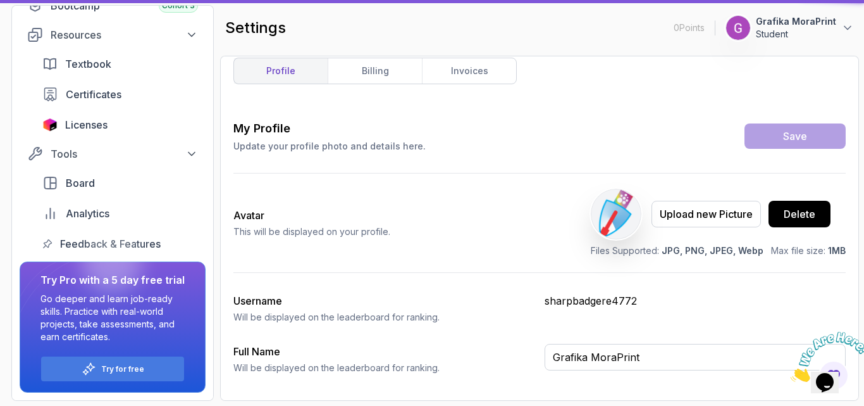
type input "Student"
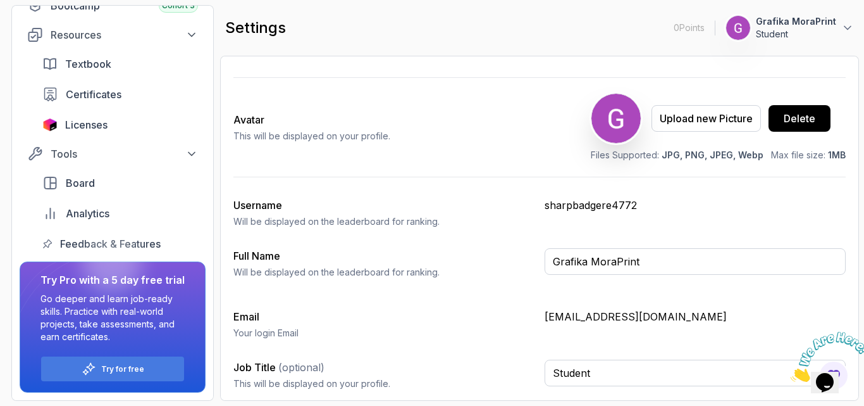
scroll to position [8, 0]
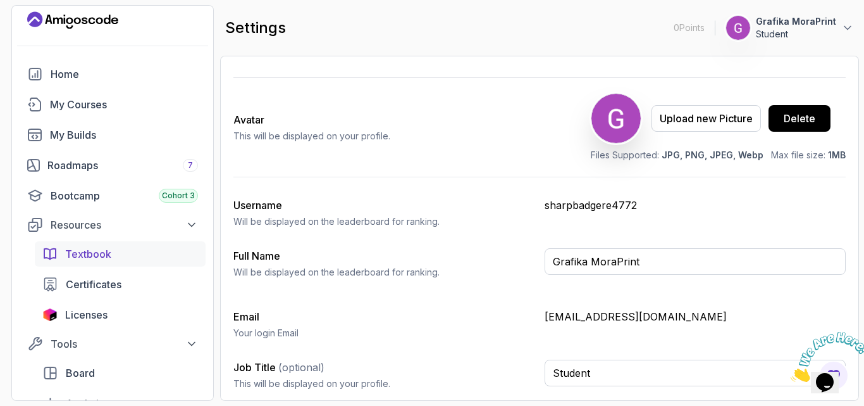
click at [103, 257] on span "Textbook" at bounding box center [88, 253] width 46 height 15
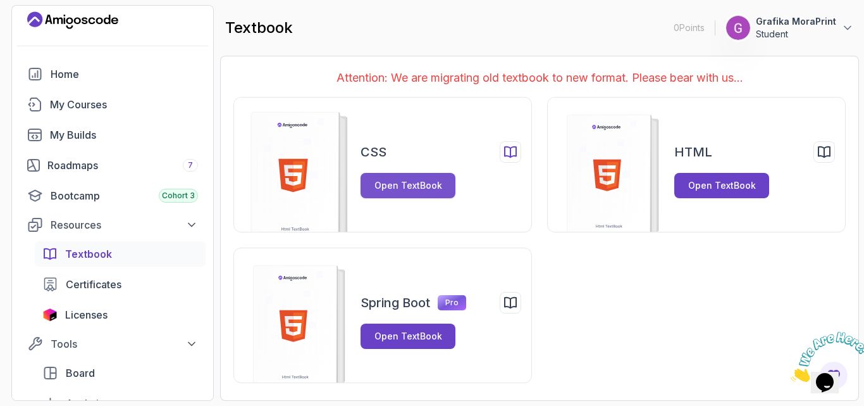
click at [401, 183] on div "Open TextBook" at bounding box center [409, 185] width 68 height 13
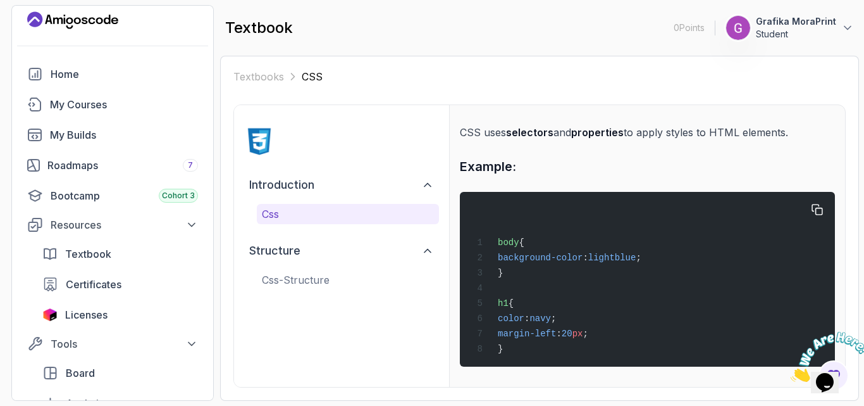
scroll to position [118, 0]
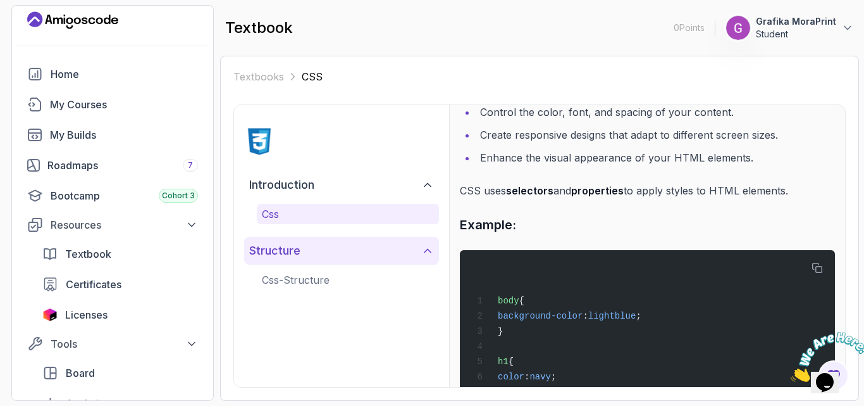
click at [309, 255] on button "structure" at bounding box center [341, 251] width 195 height 28
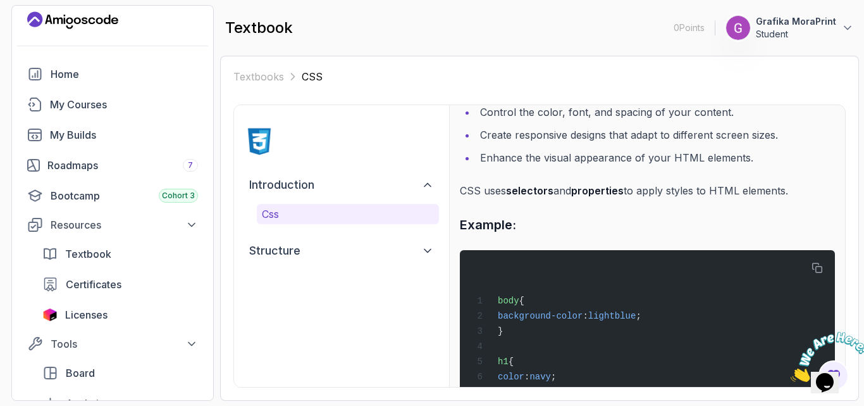
click at [597, 210] on div "What is CSS? CSS stands for Cascading Style Sheets . It is the language used to…" at bounding box center [647, 216] width 375 height 418
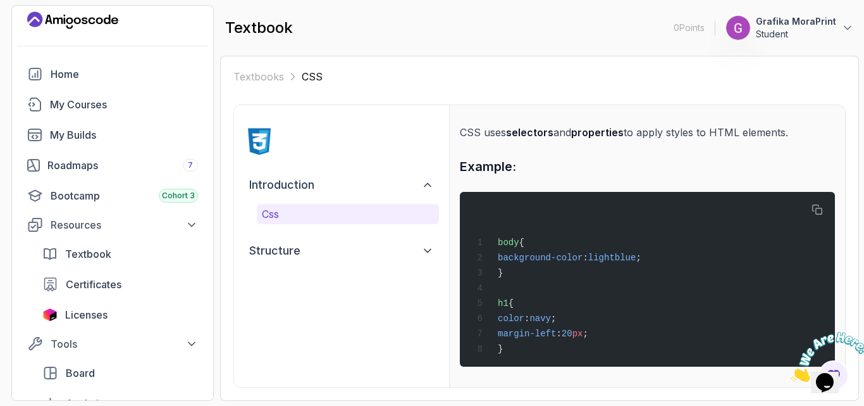
scroll to position [0, 0]
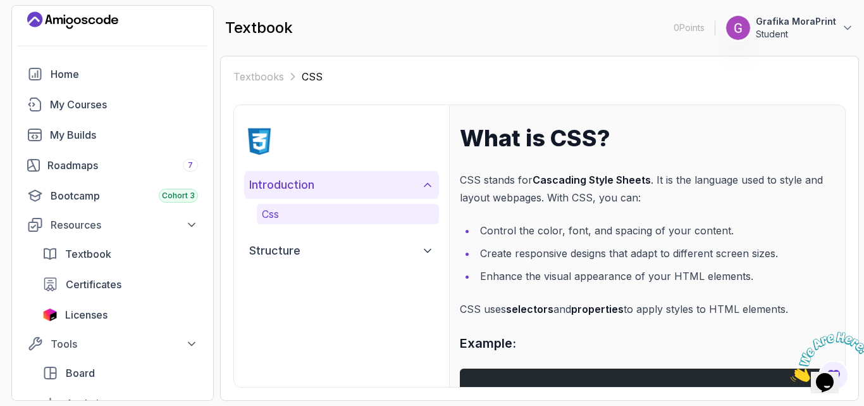
click at [334, 183] on button "introduction" at bounding box center [341, 185] width 195 height 28
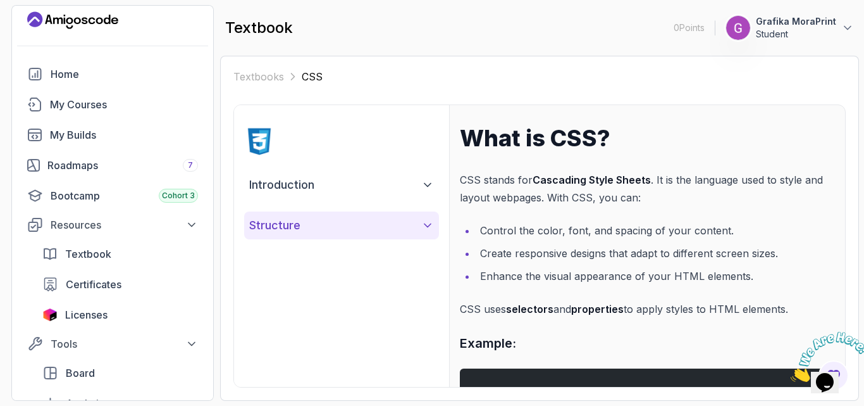
click at [311, 215] on button "structure" at bounding box center [341, 225] width 195 height 28
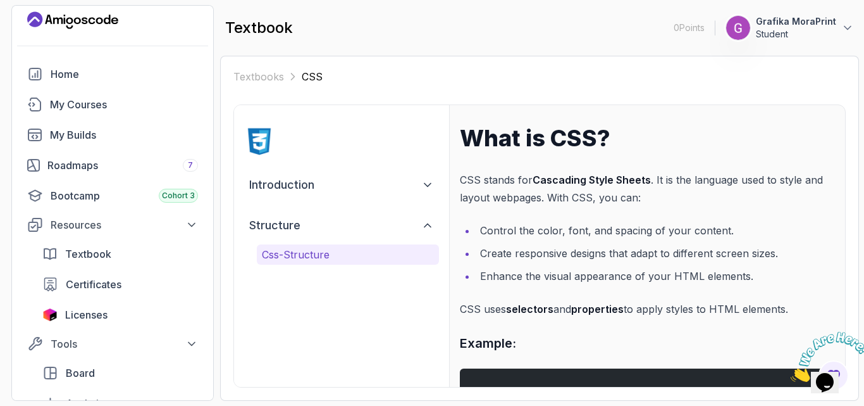
click at [308, 263] on button "css-structure" at bounding box center [348, 254] width 182 height 20
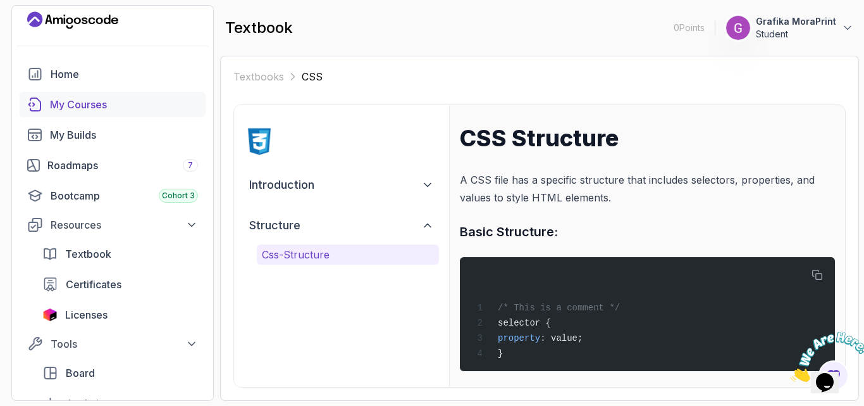
click at [94, 106] on div "My Courses" at bounding box center [124, 104] width 148 height 15
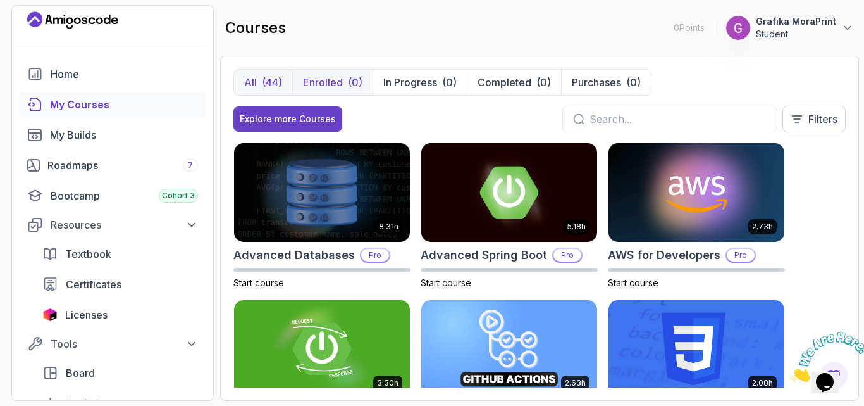
click at [330, 84] on p "Enrolled" at bounding box center [323, 82] width 40 height 15
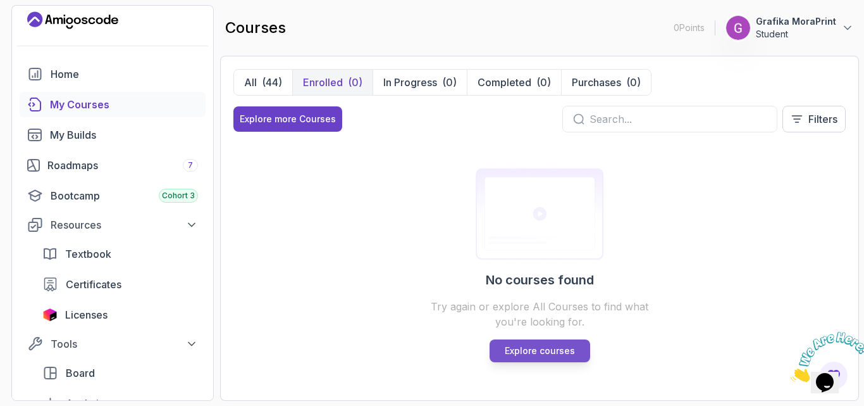
click at [537, 351] on p "Explore courses" at bounding box center [540, 350] width 70 height 13
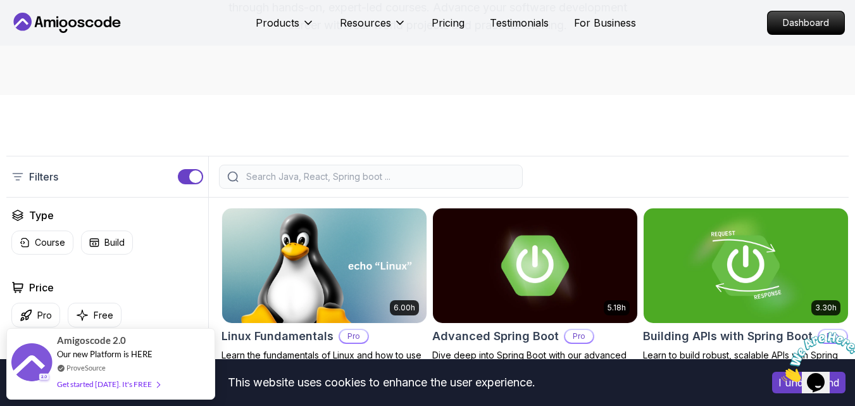
scroll to position [380, 0]
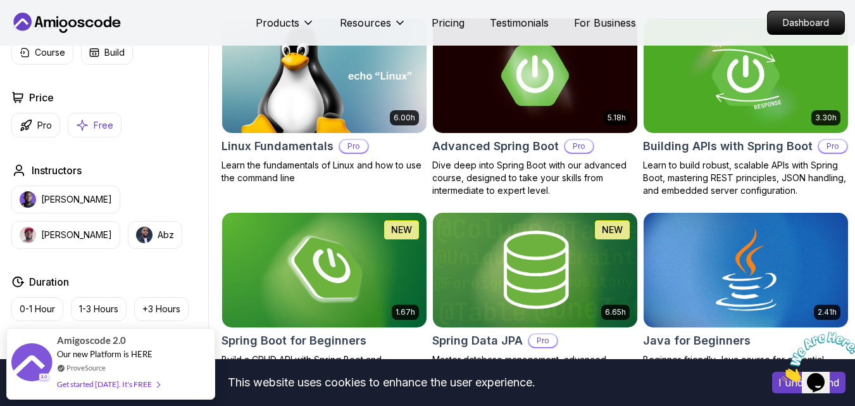
click at [97, 137] on button "Free" at bounding box center [95, 125] width 54 height 25
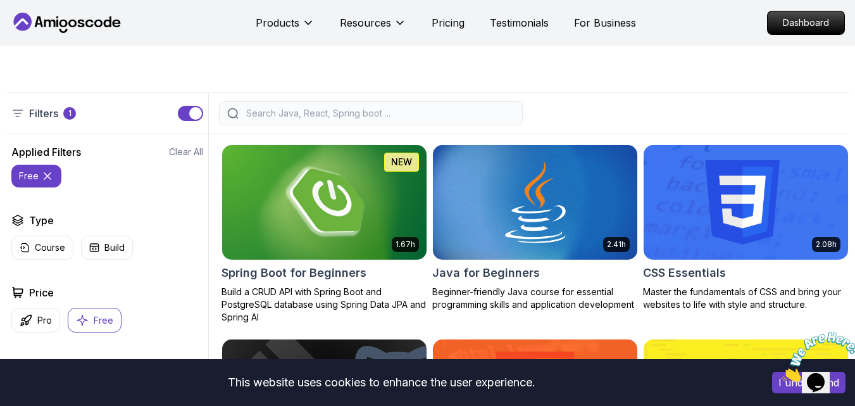
scroll to position [380, 0]
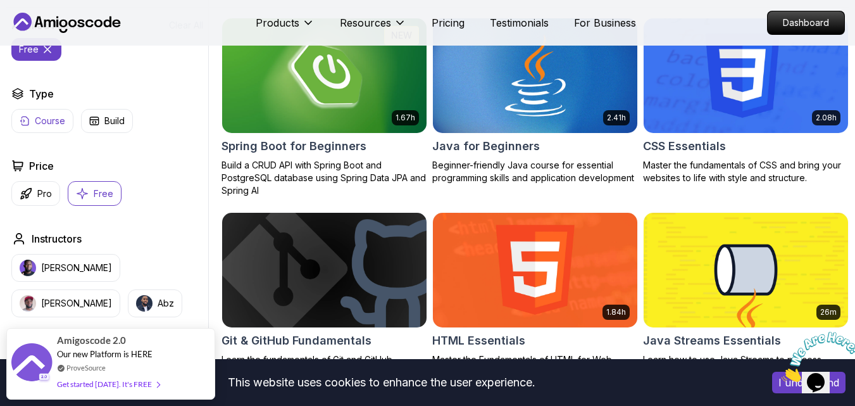
click at [62, 127] on p "Course" at bounding box center [50, 121] width 30 height 13
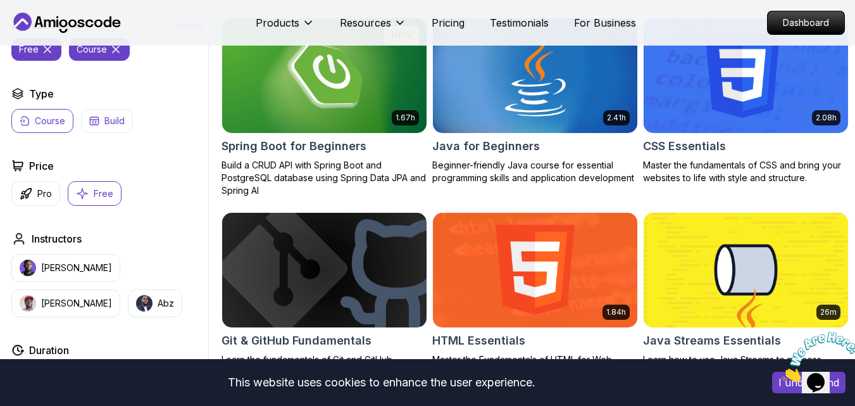
click at [108, 127] on p "Build" at bounding box center [114, 121] width 20 height 13
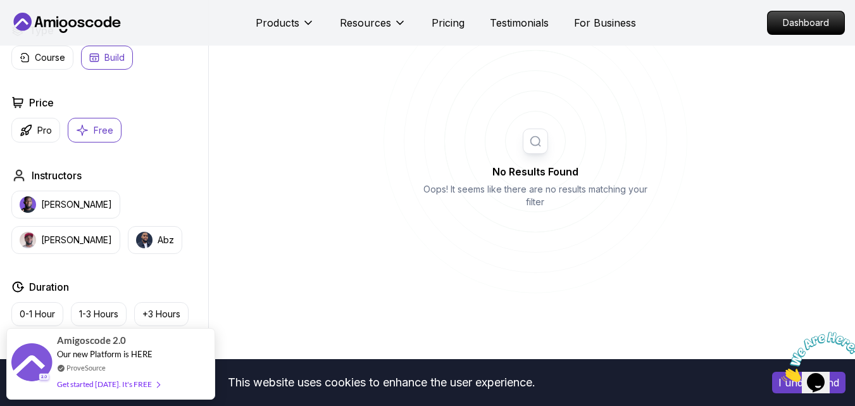
scroll to position [380, 0]
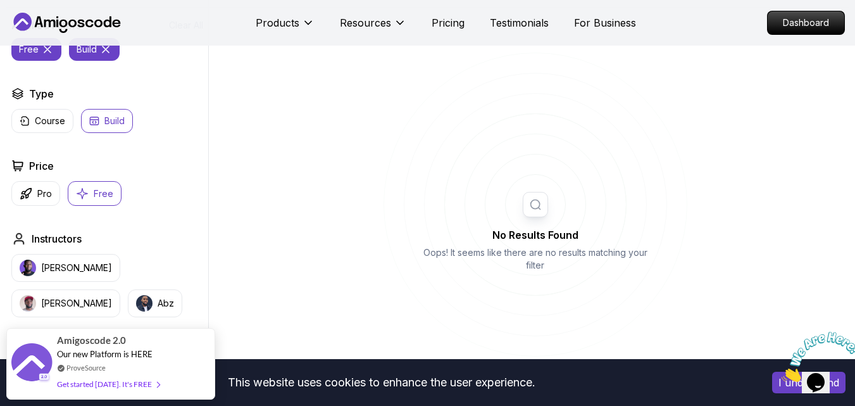
click at [100, 133] on button "Build" at bounding box center [107, 121] width 52 height 24
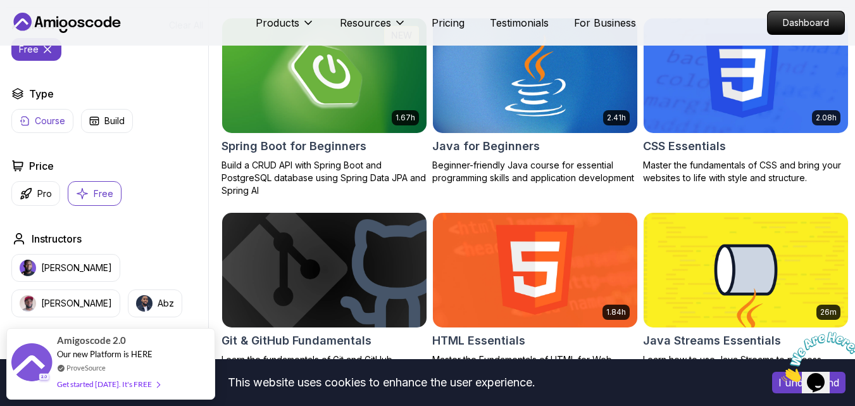
click at [40, 127] on p "Course" at bounding box center [50, 121] width 30 height 13
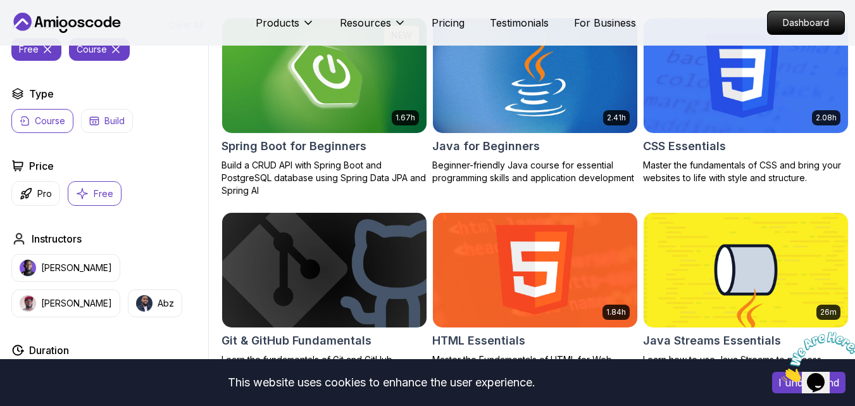
scroll to position [316, 0]
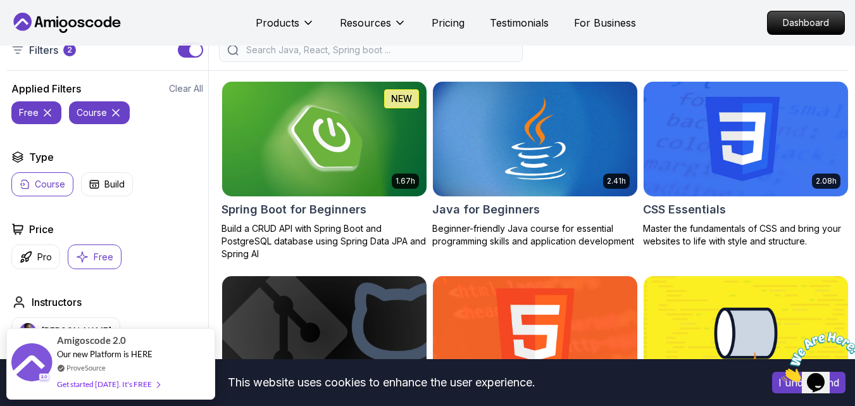
drag, startPoint x: 48, startPoint y: 202, endPoint x: 60, endPoint y: 202, distance: 12.0
click at [48, 196] on button "Course" at bounding box center [42, 184] width 62 height 24
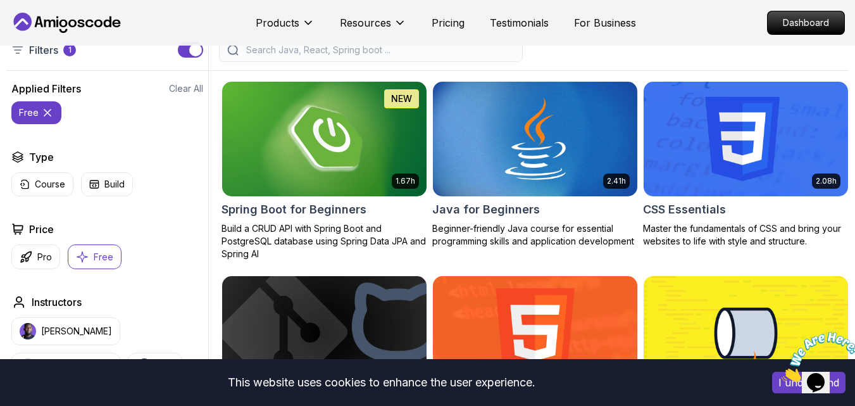
click at [94, 269] on button "Free" at bounding box center [95, 256] width 54 height 25
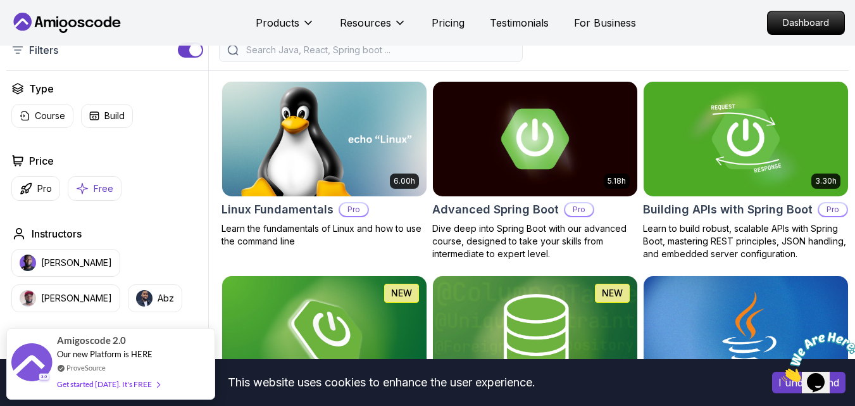
click at [101, 195] on p "Free" at bounding box center [104, 188] width 20 height 13
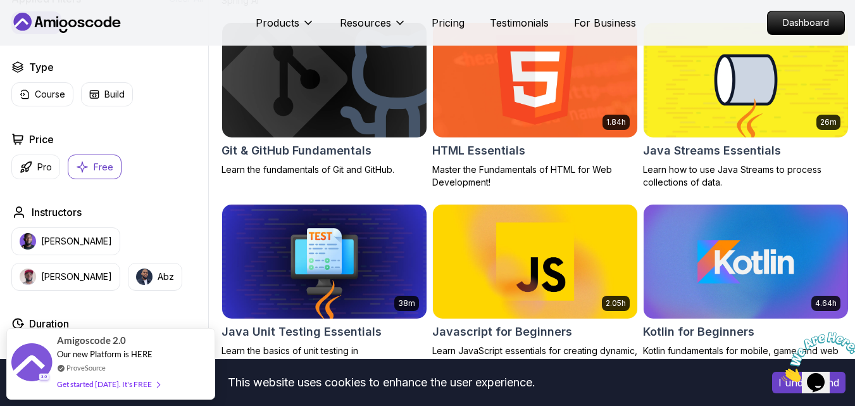
scroll to position [316, 0]
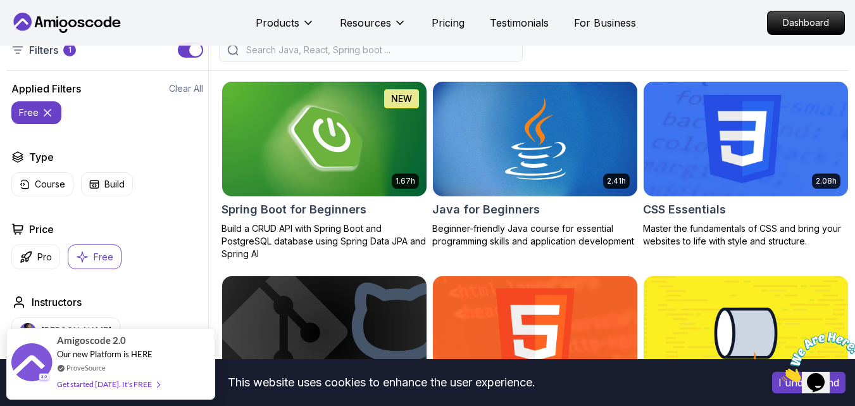
click at [705, 170] on img at bounding box center [745, 138] width 214 height 120
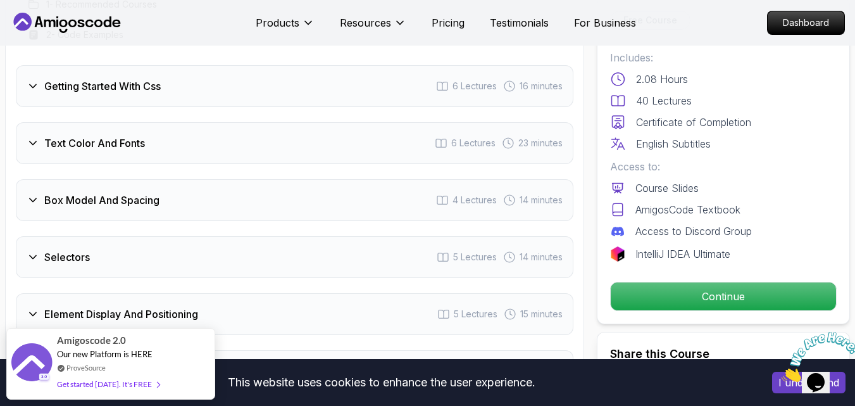
scroll to position [2253, 0]
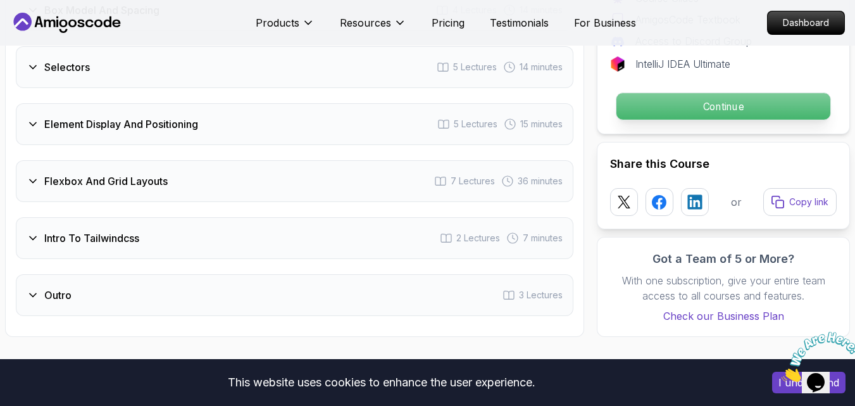
click at [738, 95] on p "Continue" at bounding box center [723, 106] width 214 height 27
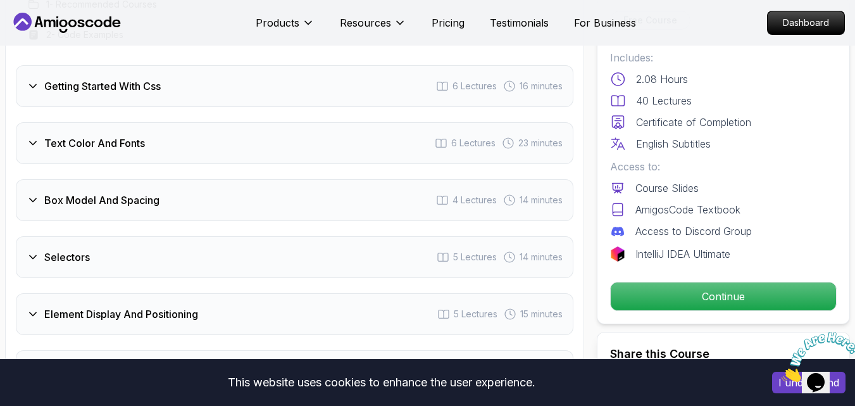
scroll to position [1873, 0]
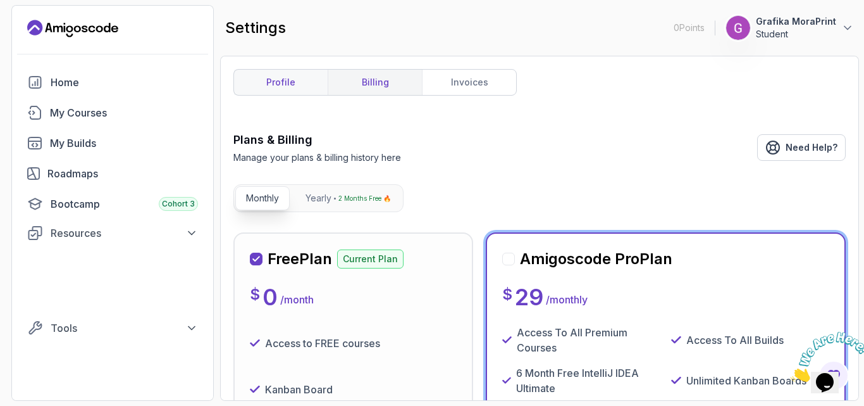
click at [408, 262] on div "Free Plan Current Plan" at bounding box center [353, 259] width 207 height 20
click at [668, 155] on div "Plans & Billing Manage your plans & billing history here Need Help?" at bounding box center [539, 147] width 612 height 33
click at [280, 84] on link "profile" at bounding box center [281, 82] width 94 height 25
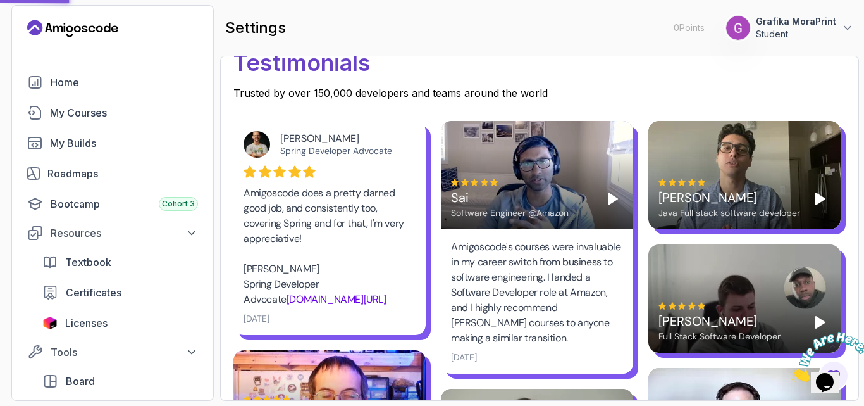
scroll to position [316, 0]
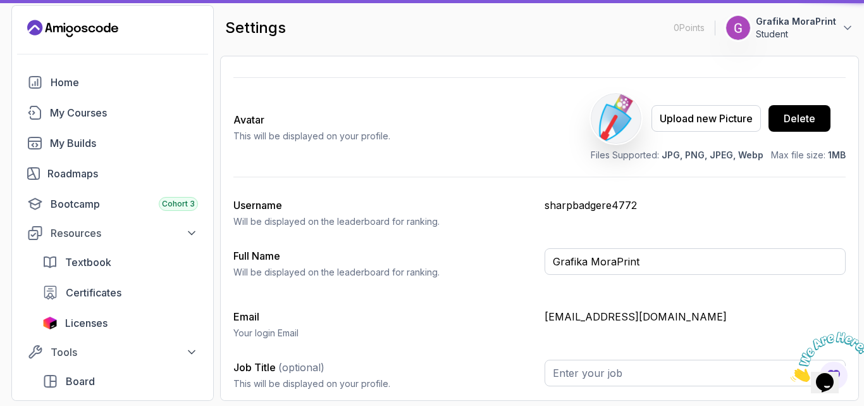
type input "Student"
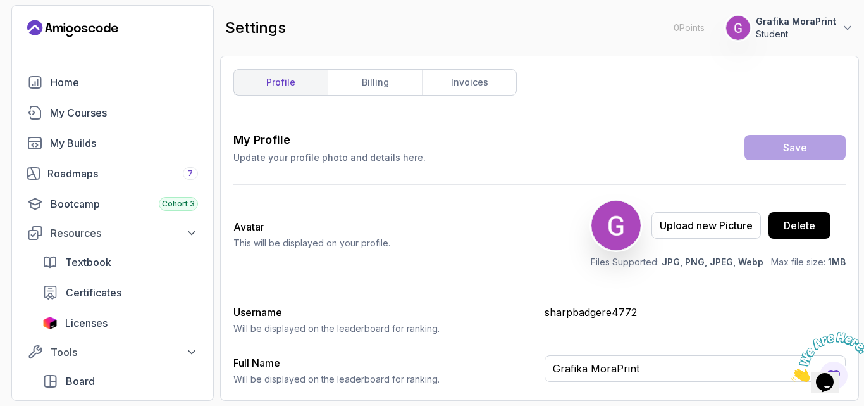
scroll to position [107, 0]
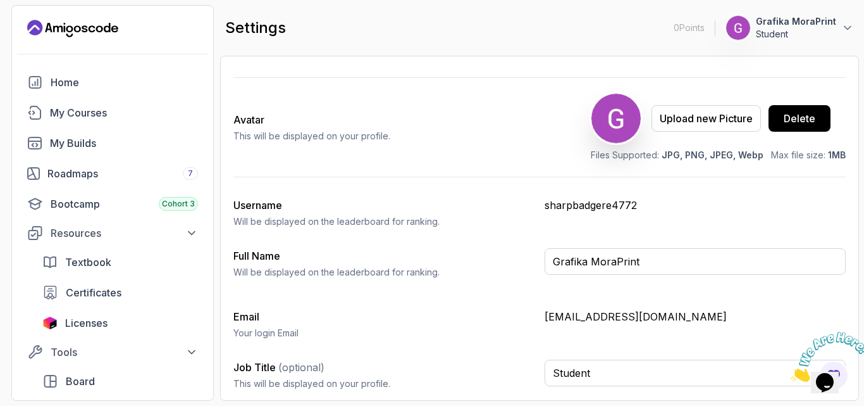
drag, startPoint x: 431, startPoint y: 155, endPoint x: 452, endPoint y: 151, distance: 21.2
click at [430, 155] on div "Avatar This will be displayed on your profile. Upload new Picture Delete Files …" at bounding box center [539, 127] width 612 height 99
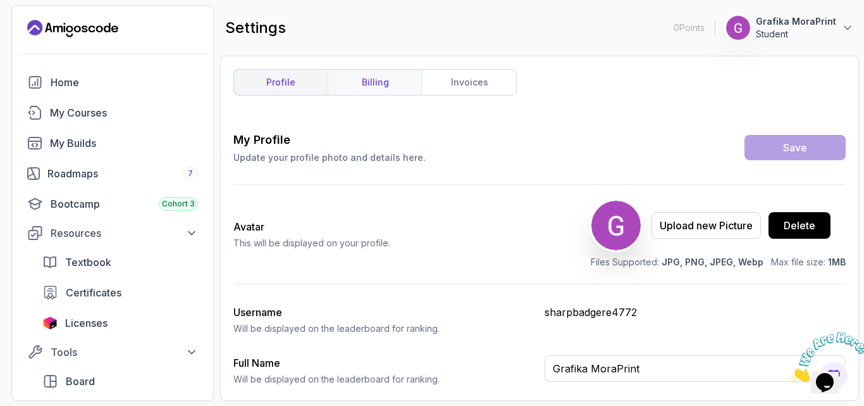
click at [370, 76] on link "billing" at bounding box center [375, 82] width 94 height 25
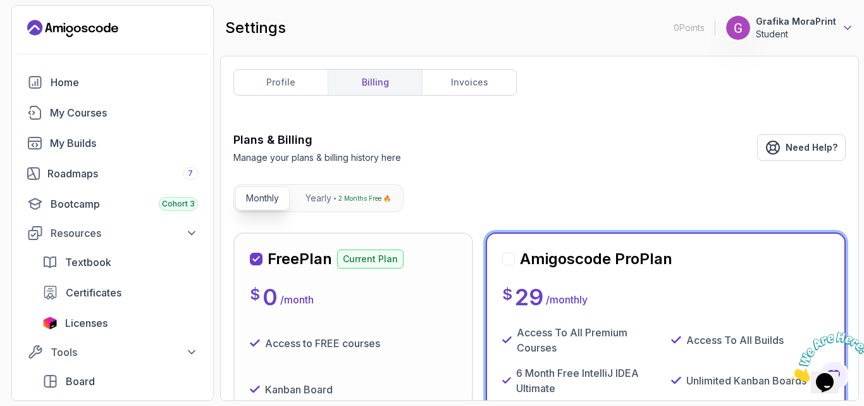
click at [848, 30] on icon at bounding box center [848, 28] width 13 height 13
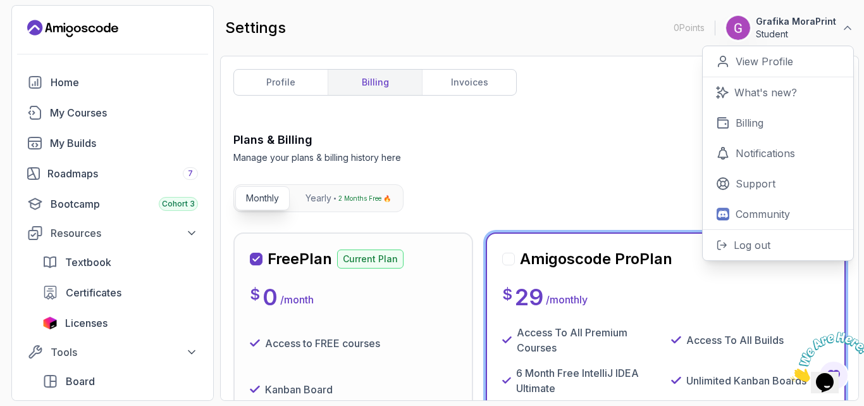
scroll to position [696, 0]
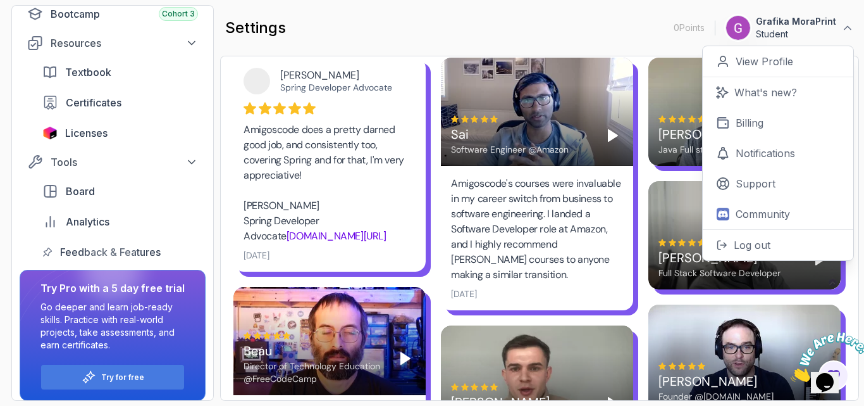
click at [448, 37] on div "settings 0 Points 1 Grafika MoraPrint Student 0 Points View Profile What's new?…" at bounding box center [539, 28] width 639 height 46
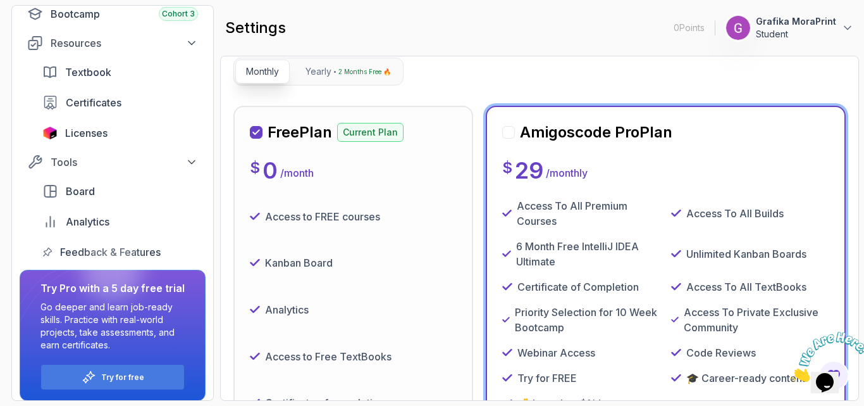
scroll to position [380, 0]
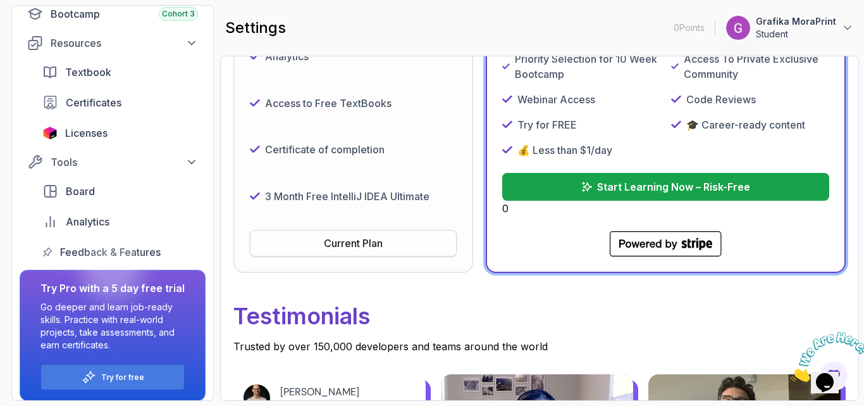
click at [352, 242] on div "Current Plan" at bounding box center [353, 242] width 59 height 15
click at [351, 242] on div "Current Plan" at bounding box center [353, 242] width 59 height 15
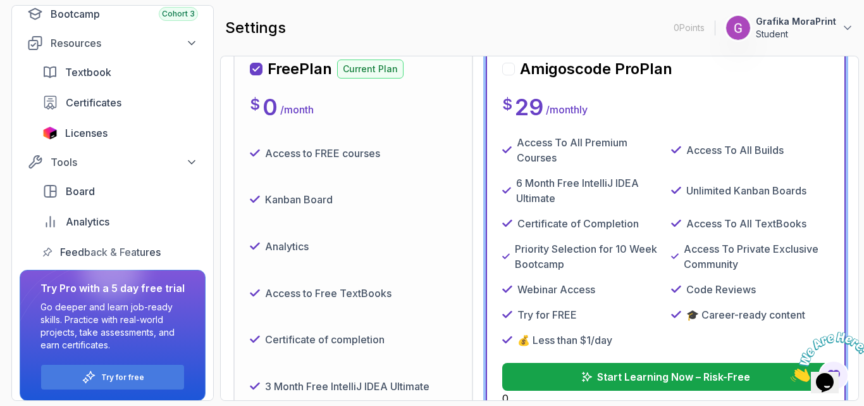
scroll to position [0, 0]
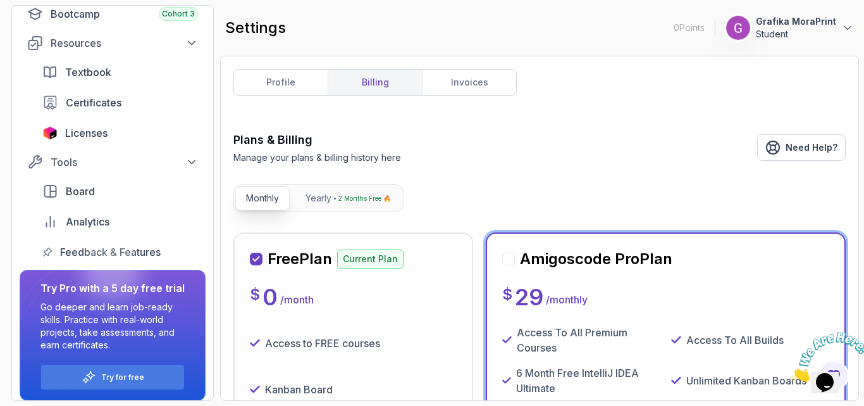
click at [319, 259] on h2 "Free Plan" at bounding box center [300, 259] width 65 height 20
click at [256, 260] on icon at bounding box center [256, 258] width 6 height 4
click at [508, 254] on div at bounding box center [508, 258] width 13 height 13
click at [509, 261] on div at bounding box center [508, 258] width 13 height 13
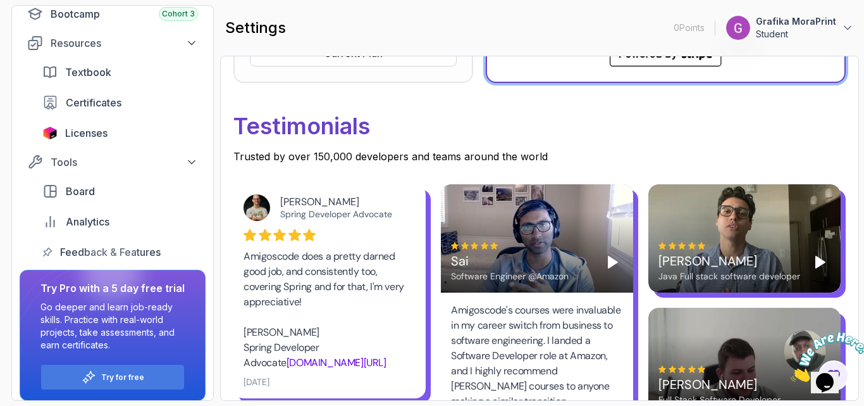
scroll to position [380, 0]
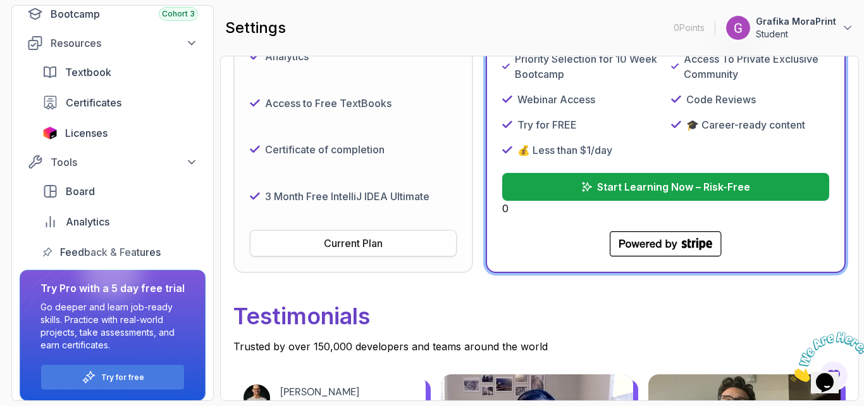
click at [361, 239] on div "Current Plan" at bounding box center [353, 242] width 59 height 15
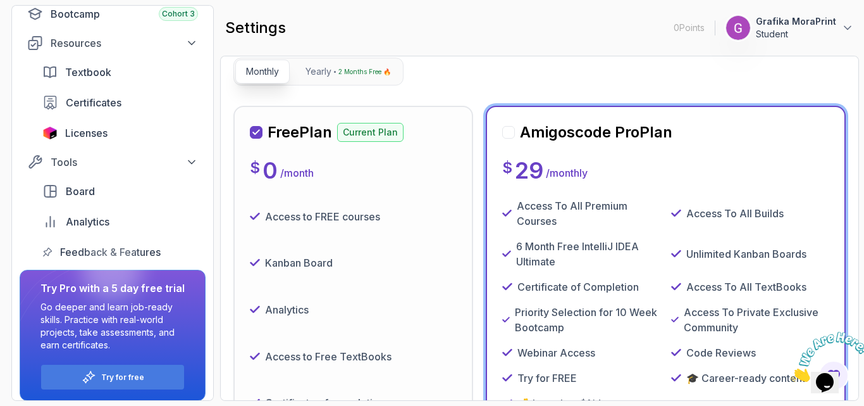
scroll to position [0, 0]
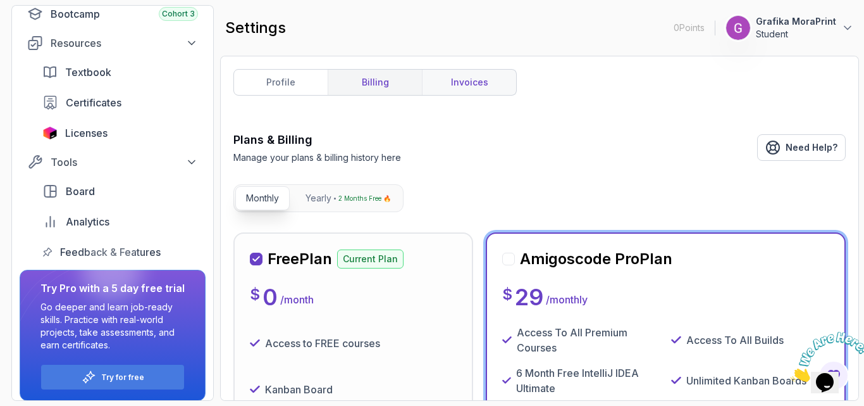
click at [471, 84] on link "invoices" at bounding box center [469, 82] width 94 height 25
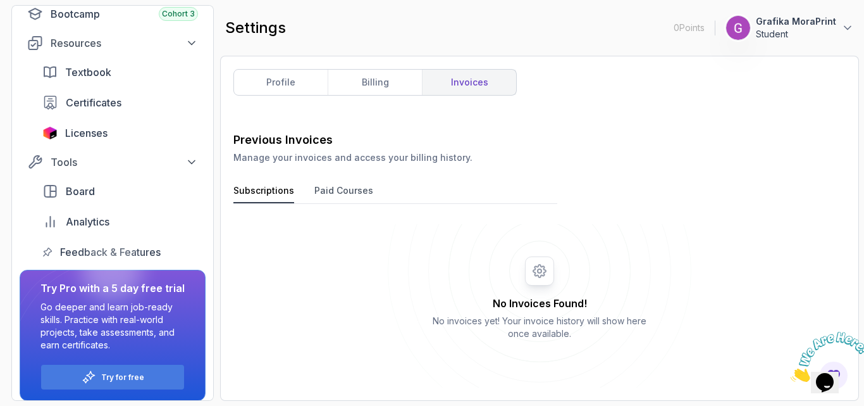
click at [343, 196] on button "Paid Courses" at bounding box center [343, 193] width 59 height 19
click at [253, 193] on button "Subscriptions" at bounding box center [263, 193] width 61 height 19
click at [290, 80] on link "profile" at bounding box center [281, 82] width 94 height 25
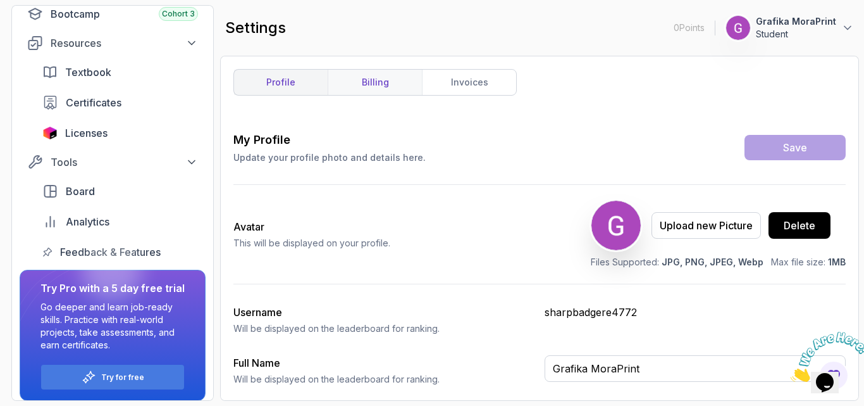
click at [359, 75] on link "billing" at bounding box center [375, 82] width 94 height 25
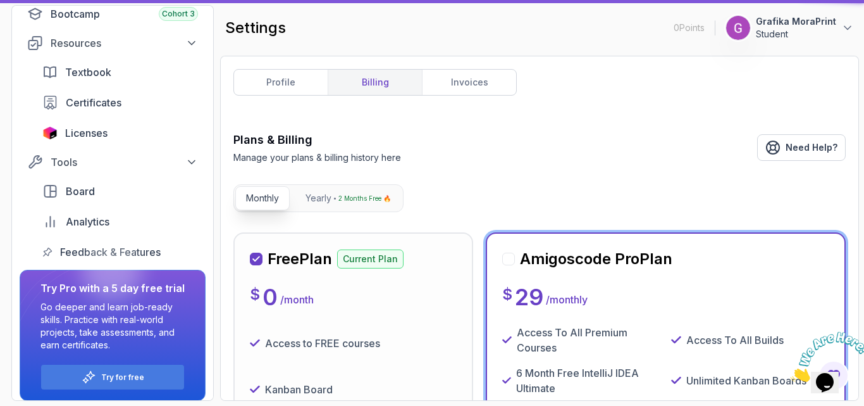
click at [371, 255] on p "Current Plan" at bounding box center [370, 258] width 66 height 19
